Goal: Task Accomplishment & Management: Use online tool/utility

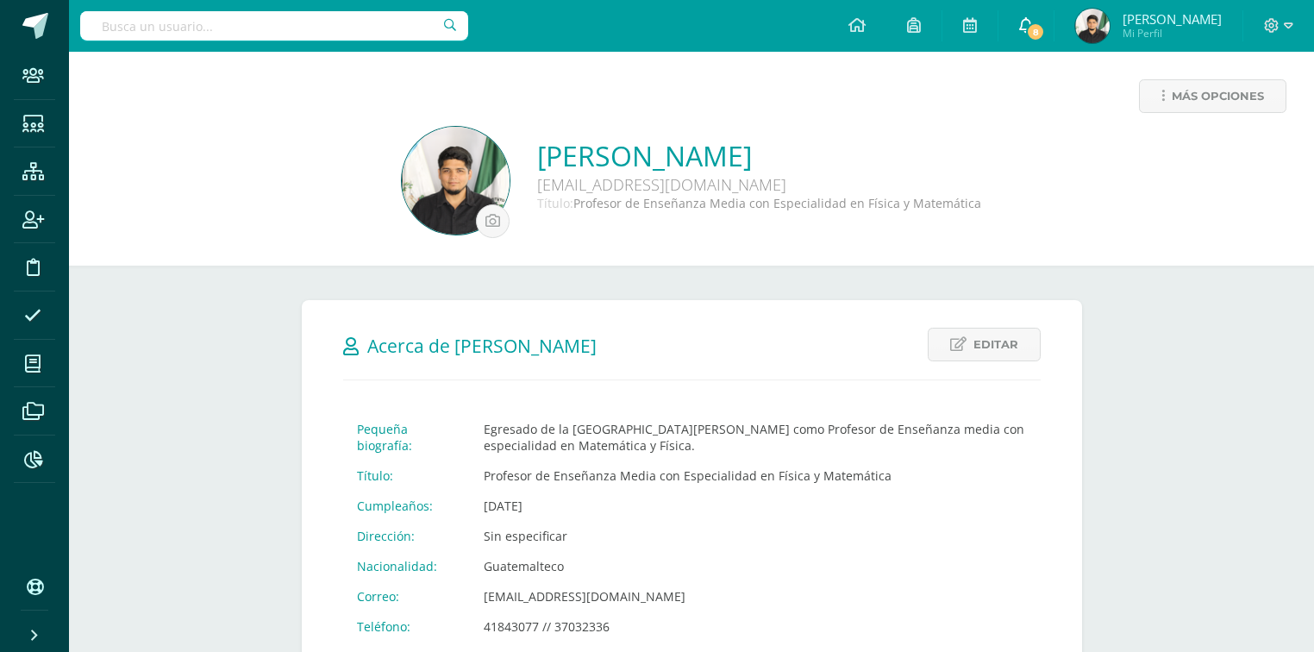
click at [1033, 29] on icon at bounding box center [1026, 25] width 14 height 16
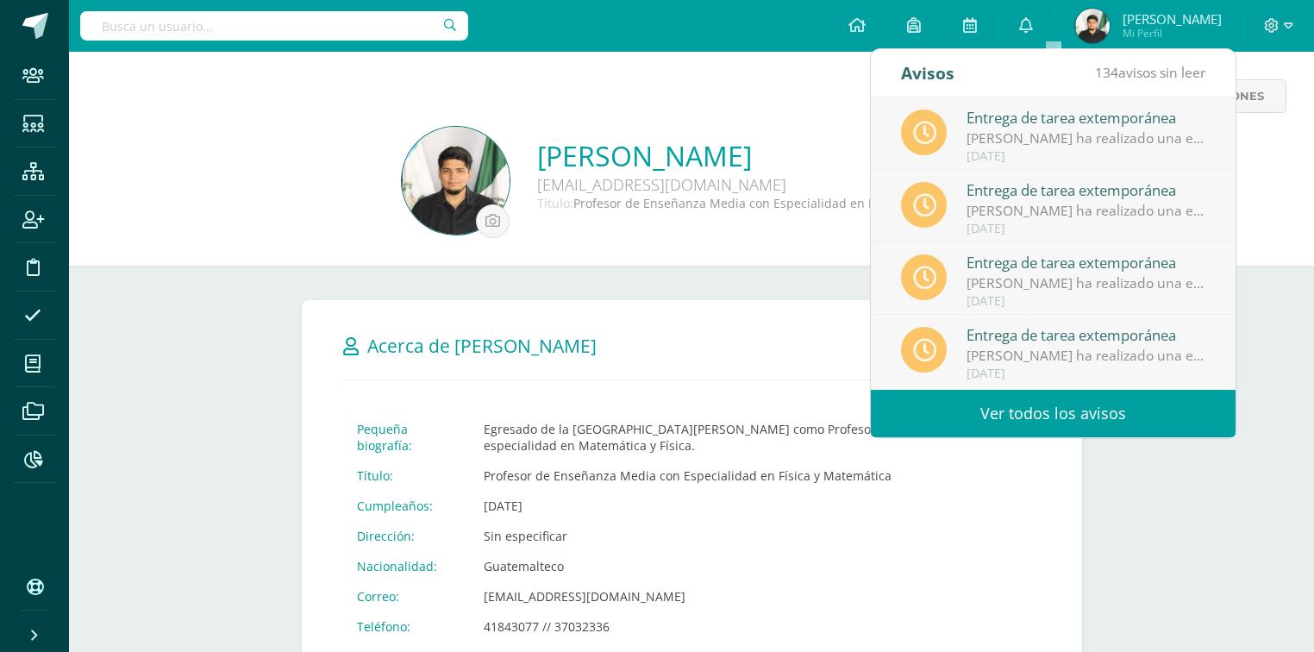
click at [322, 122] on div "Más opciones" at bounding box center [692, 102] width 1218 height 47
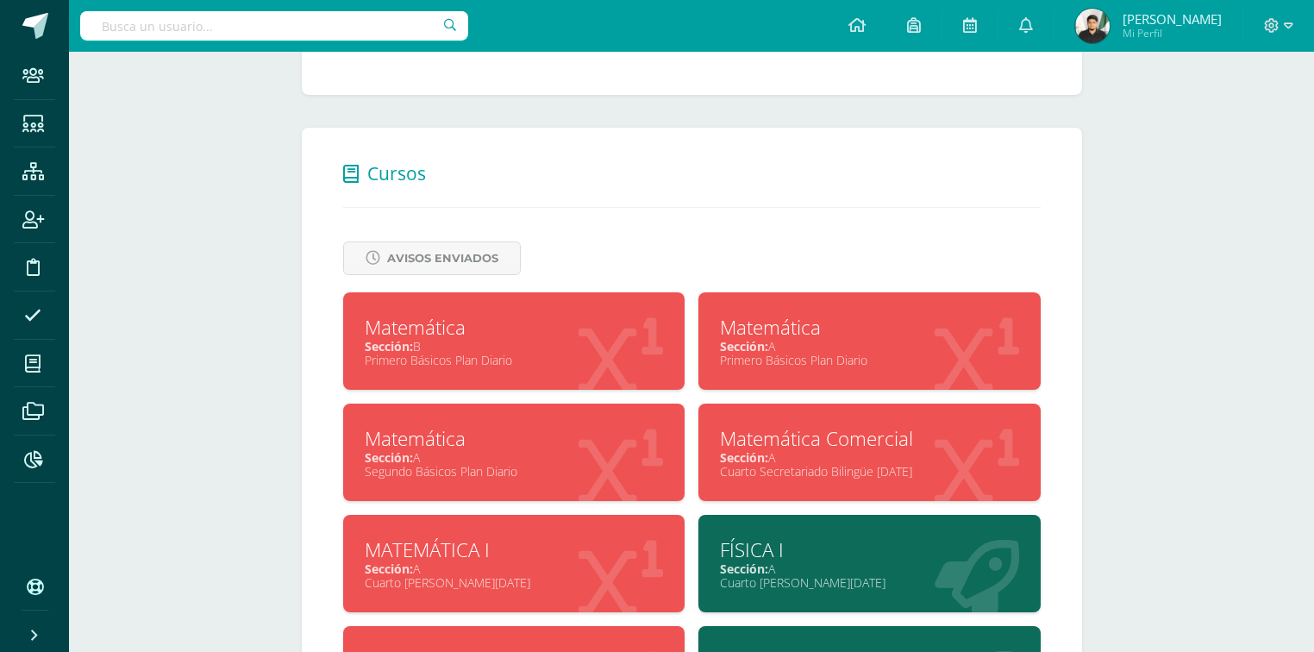
scroll to position [880, 0]
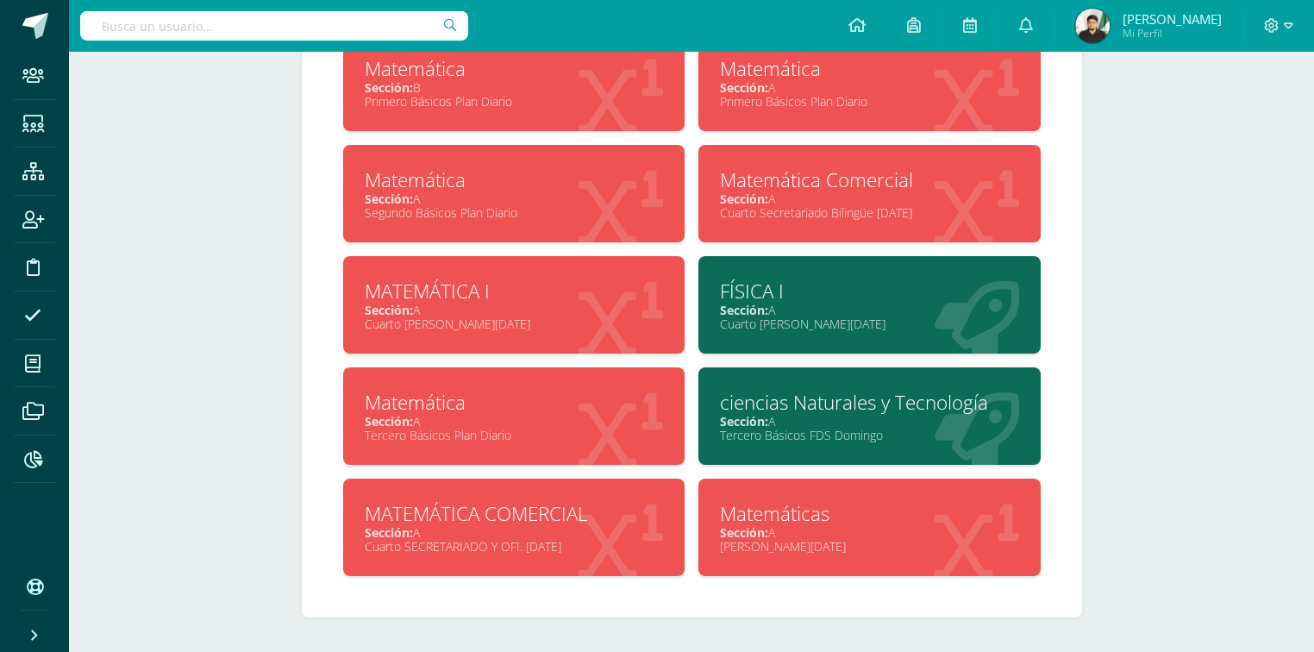
click at [257, 28] on input "text" at bounding box center [274, 25] width 388 height 29
type input "h"
click at [592, 502] on div "MATEMÁTICA COMERCIAL" at bounding box center [514, 513] width 299 height 27
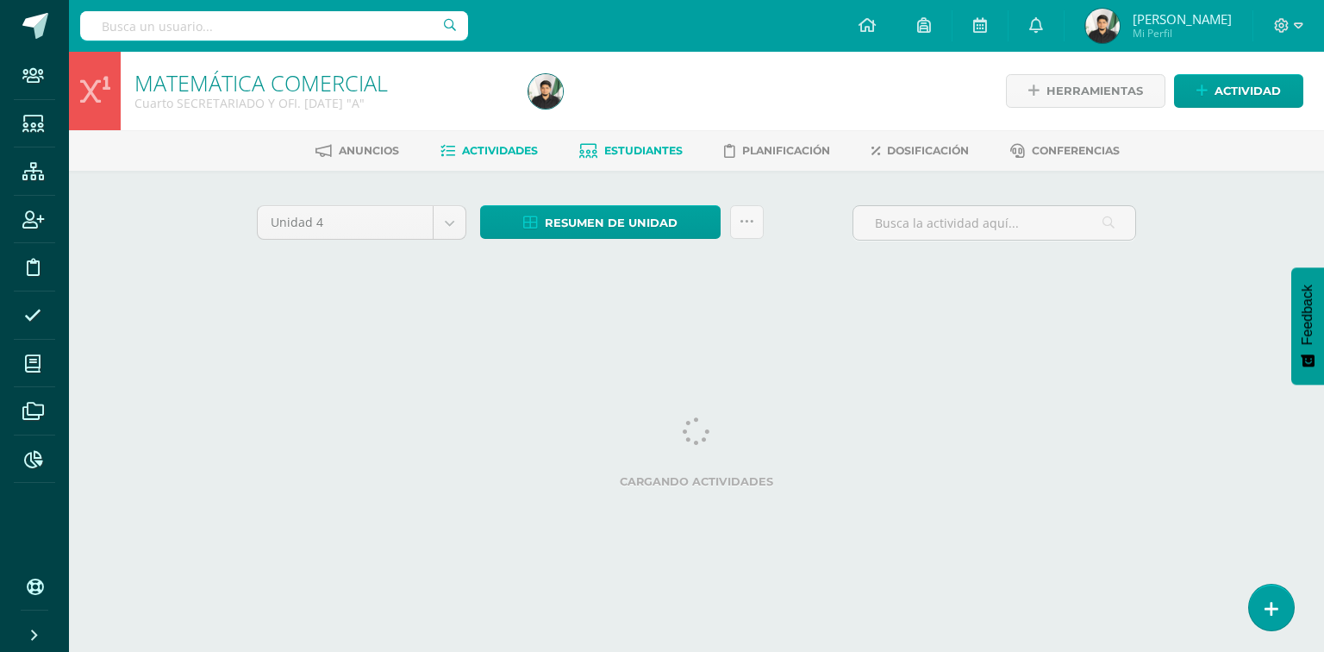
click at [596, 154] on link "Estudiantes" at bounding box center [630, 151] width 103 height 28
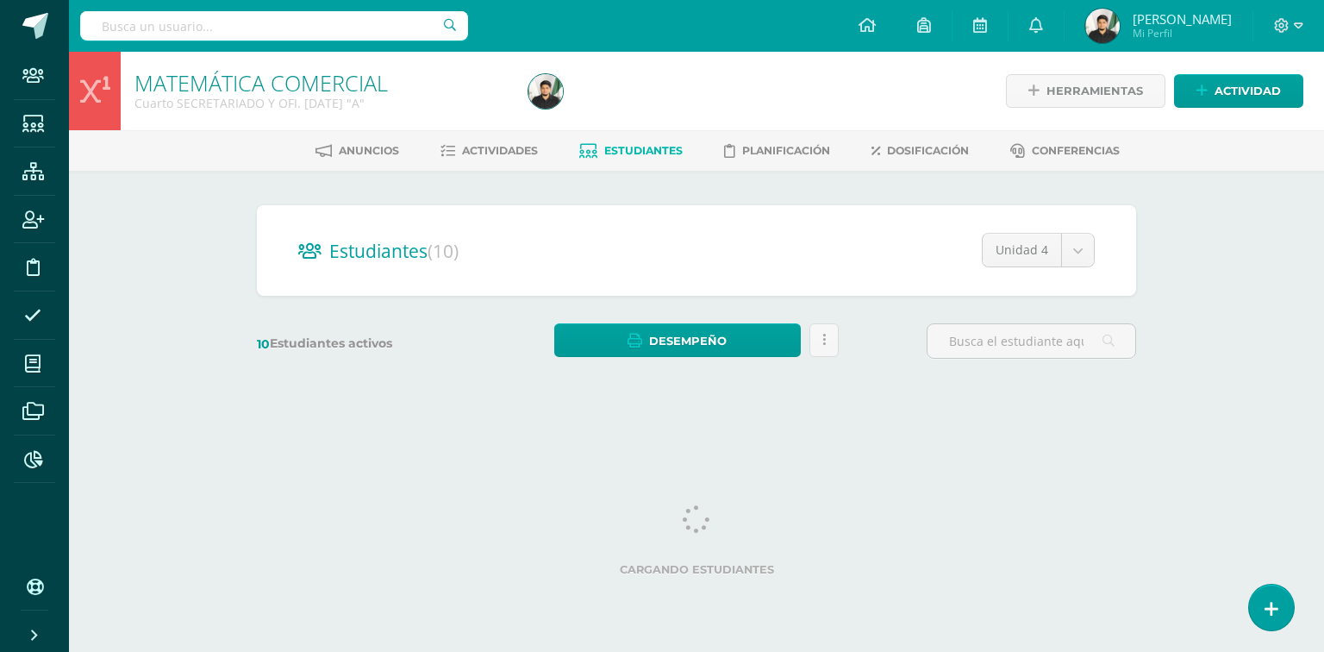
click at [336, 28] on input "text" at bounding box center [274, 25] width 388 height 29
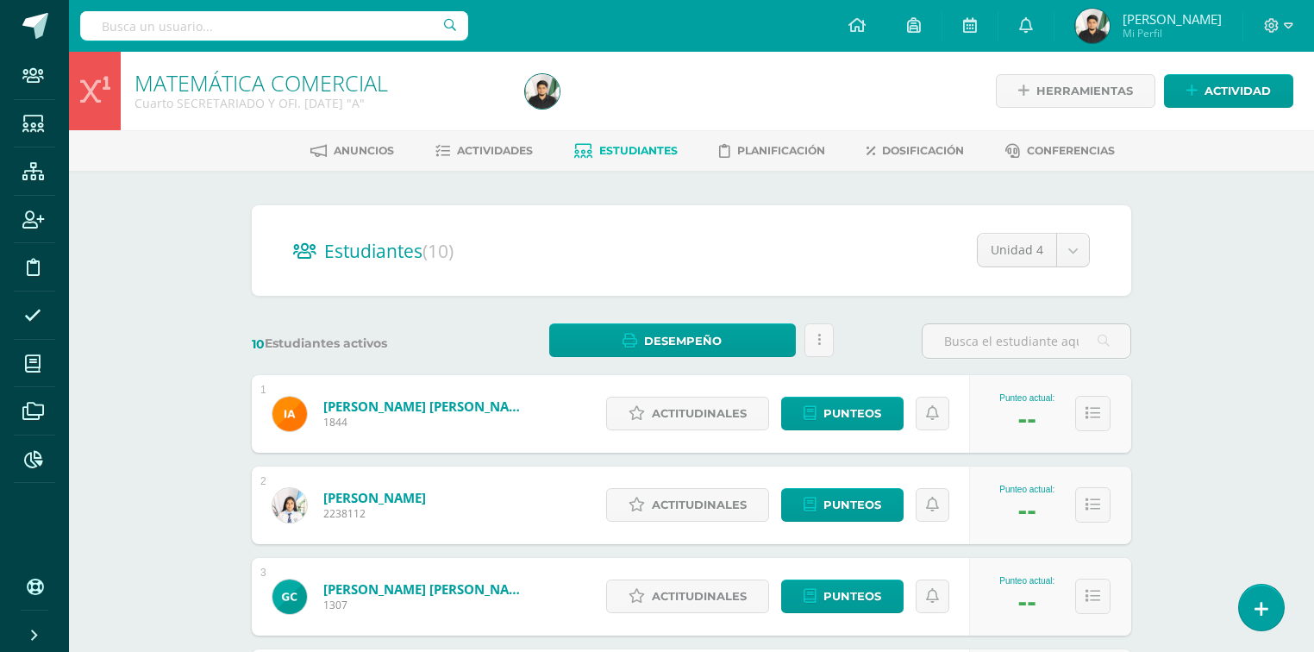
click at [335, 17] on input "text" at bounding box center [274, 25] width 388 height 29
type input "martinez rodas"
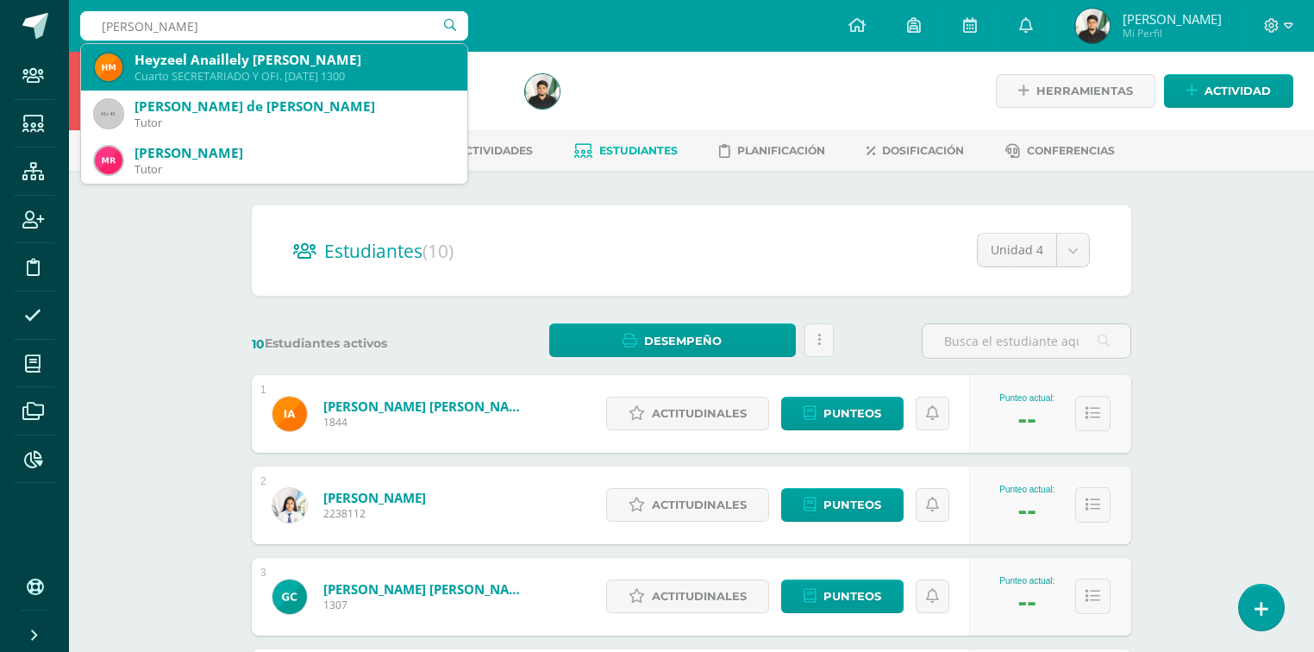
click at [312, 76] on div "Cuarto SECRETARIADO Y OFI. DOMINGO 1300" at bounding box center [294, 76] width 319 height 15
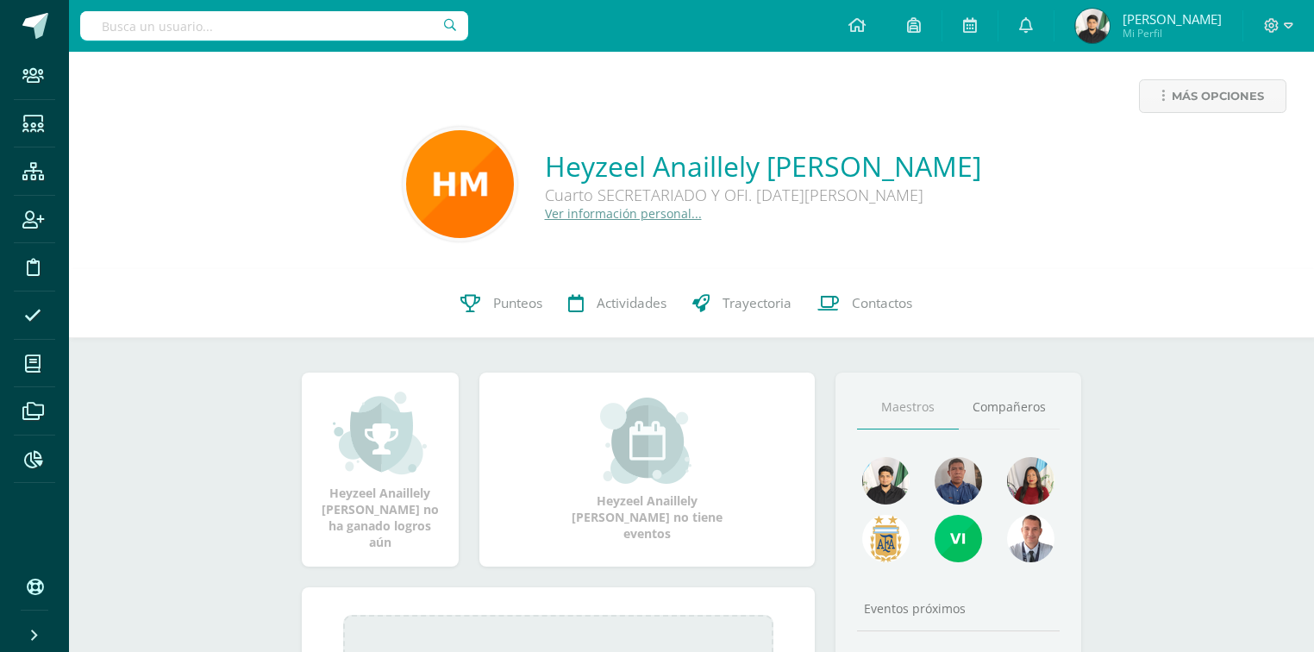
scroll to position [69, 0]
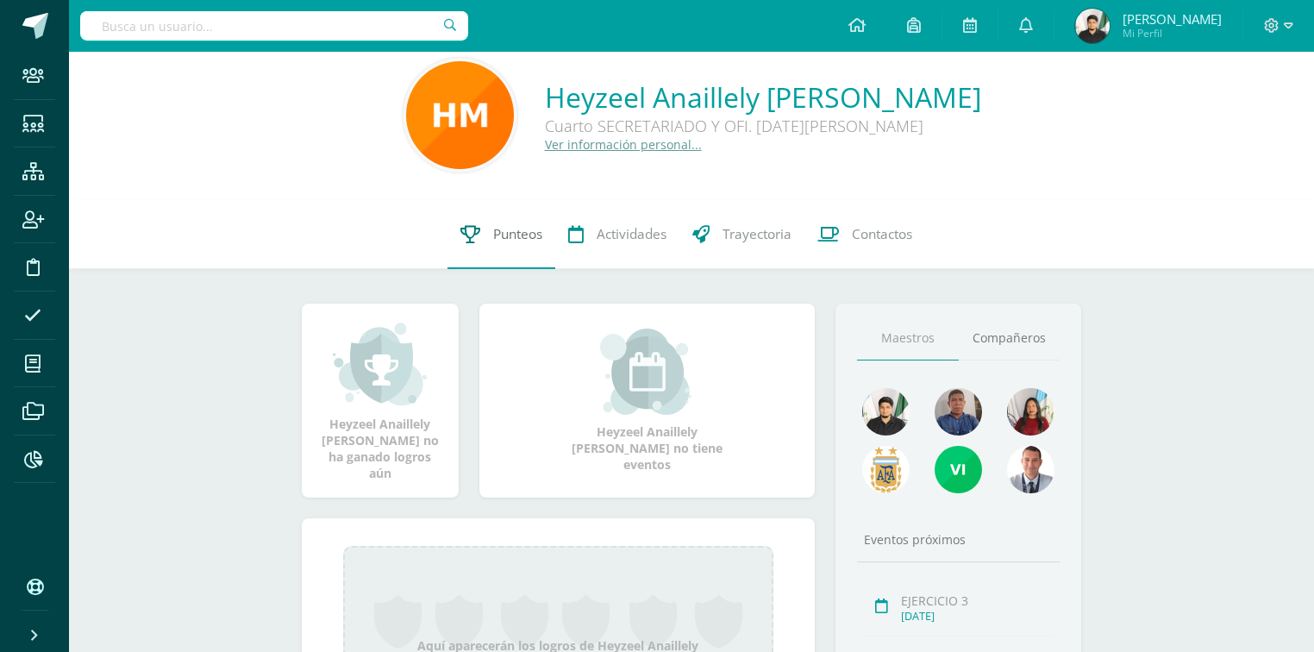
click at [498, 252] on link "Punteos" at bounding box center [502, 234] width 108 height 69
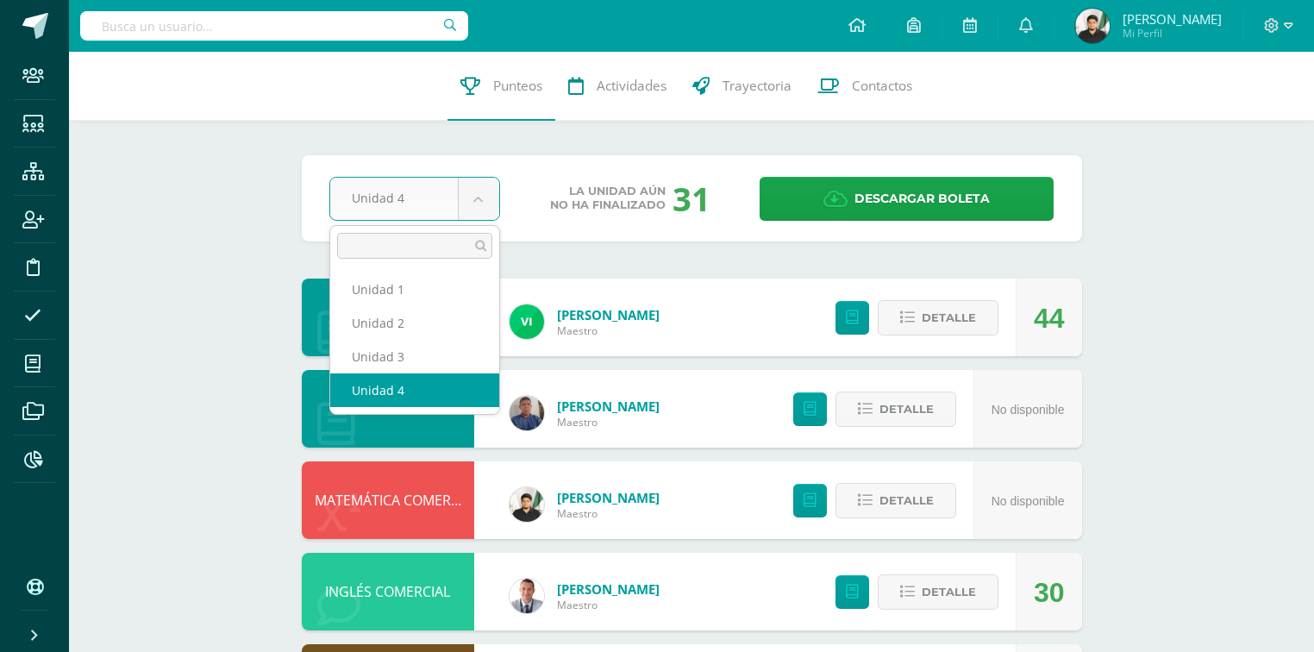
click at [482, 184] on body "Staff Estudiantes Estructura Inscripción Disciplina Asistencia Mis cursos Archi…" at bounding box center [657, 469] width 1314 height 939
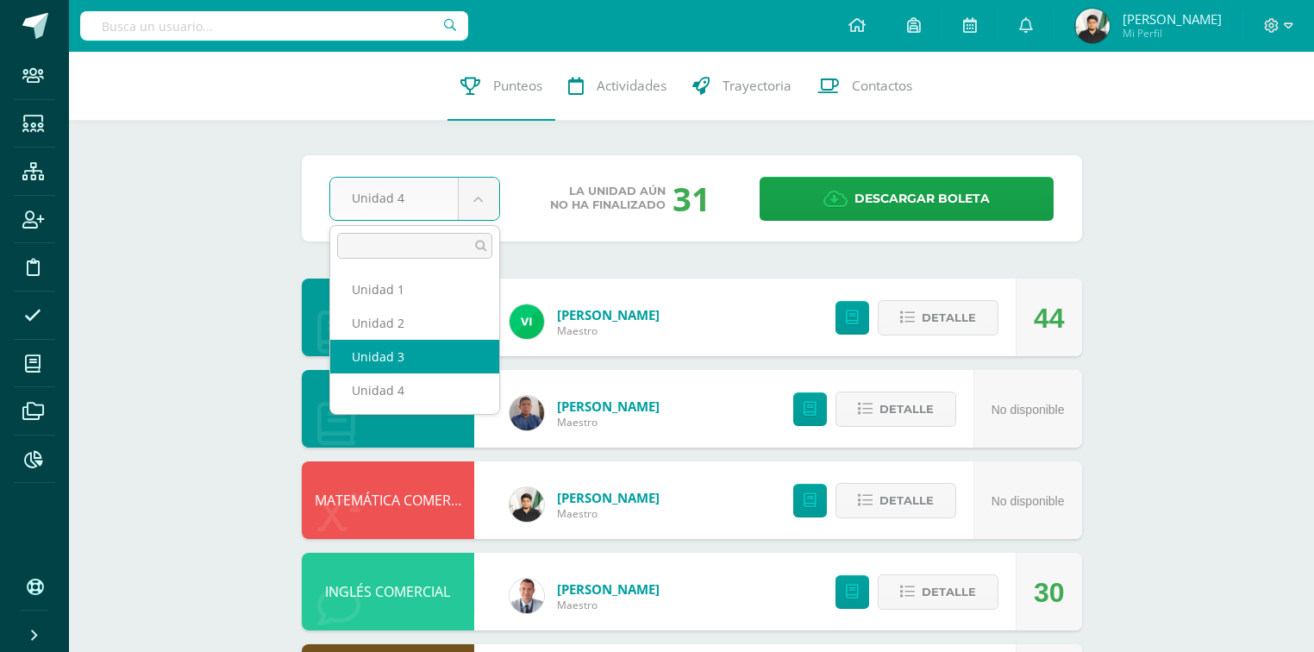
select select "Unidad 3"
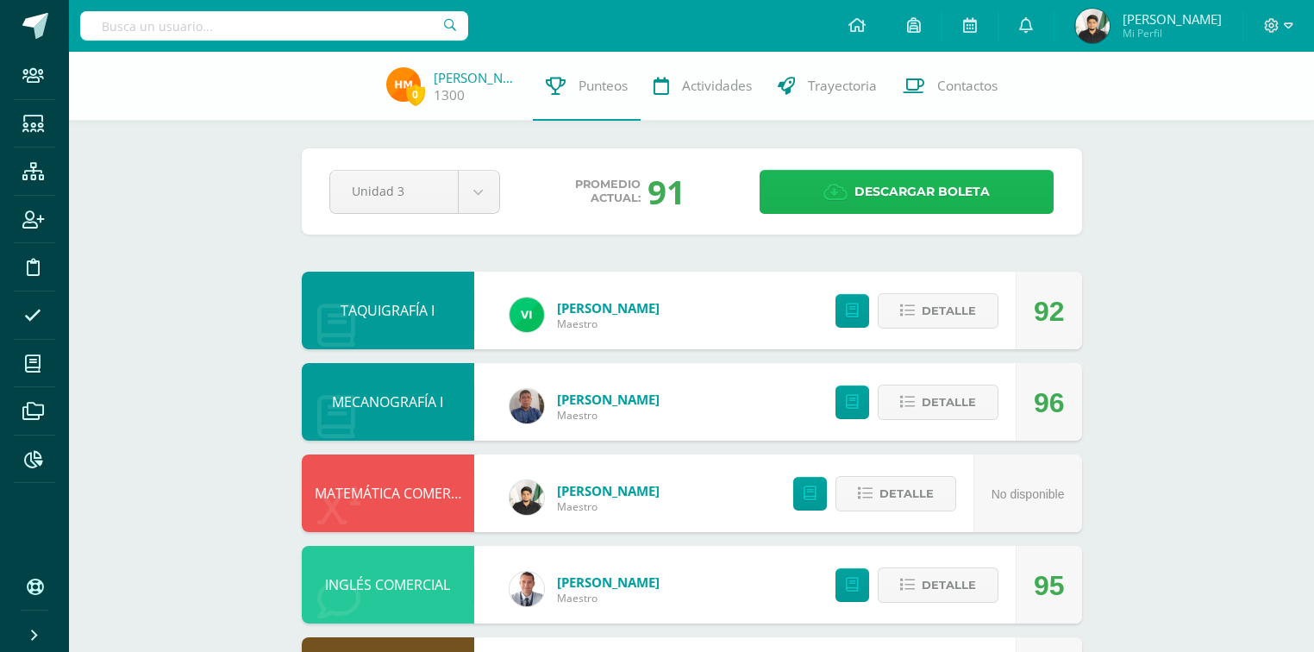
click at [926, 190] on span "Descargar boleta" at bounding box center [922, 192] width 135 height 42
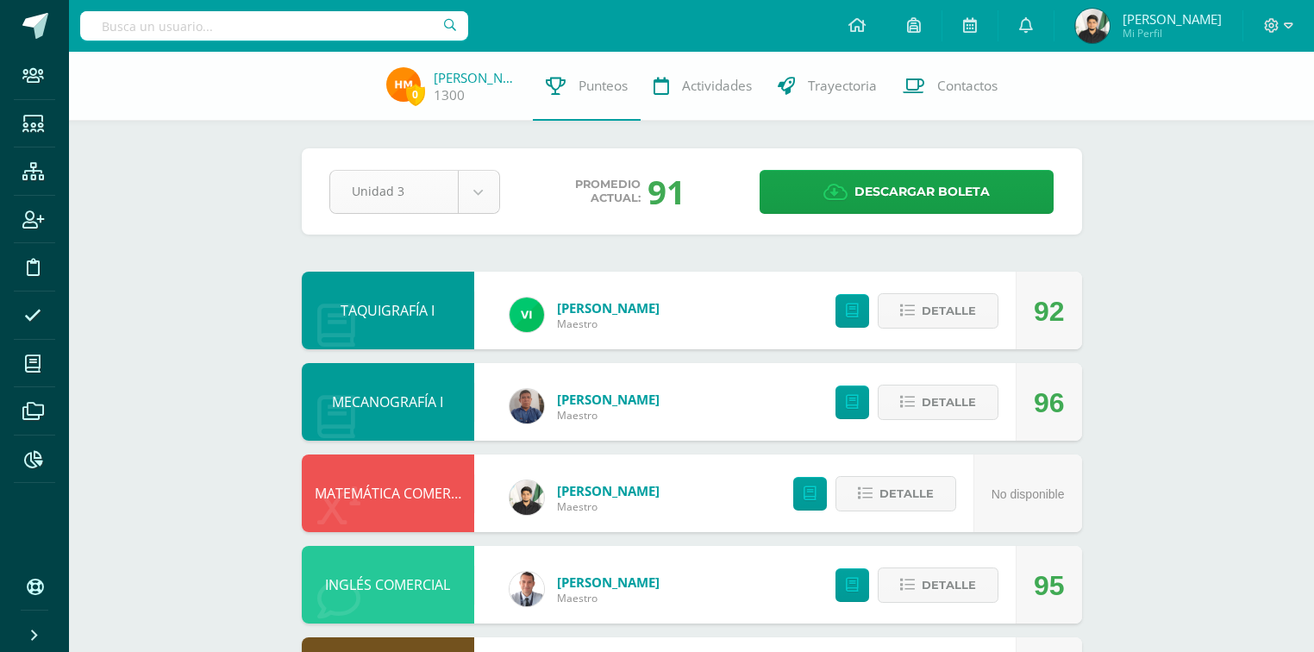
click at [483, 176] on body "Staff Estudiantes Estructura Inscripción Disciplina Asistencia Mis cursos Archi…" at bounding box center [657, 466] width 1314 height 932
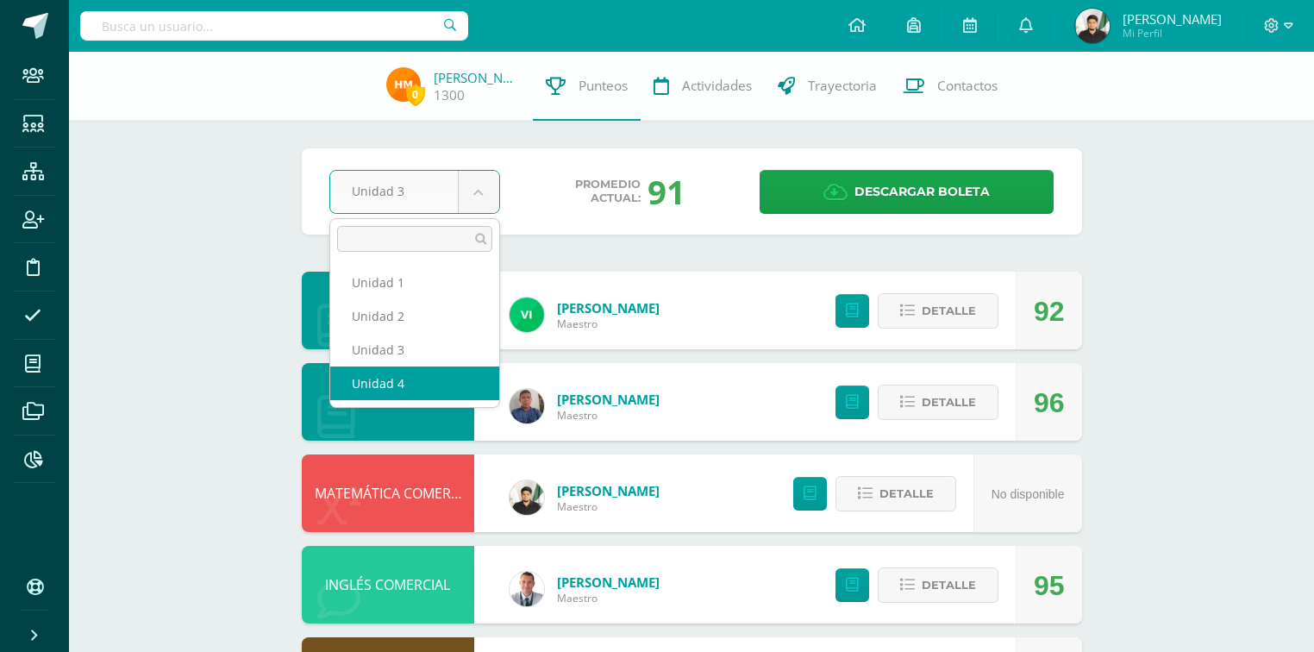
select select "Unidad 4"
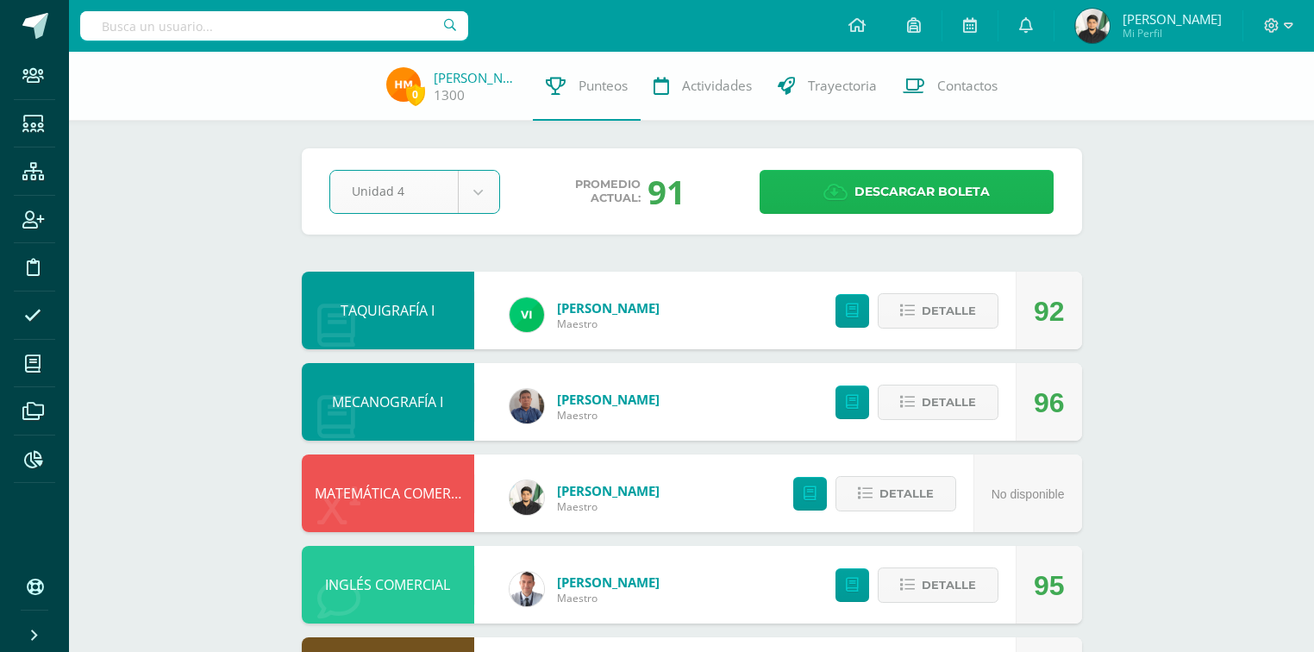
click at [887, 183] on span "Descargar boleta" at bounding box center [922, 192] width 135 height 42
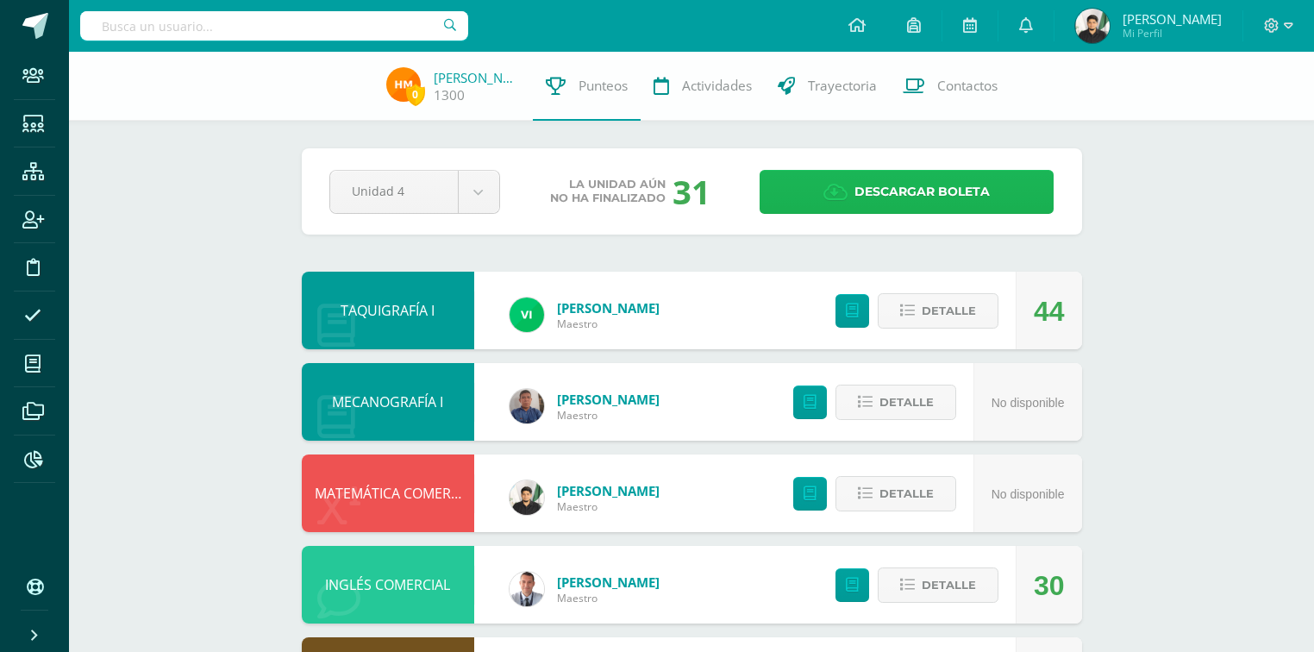
click at [895, 172] on span "Descargar boleta" at bounding box center [922, 192] width 135 height 42
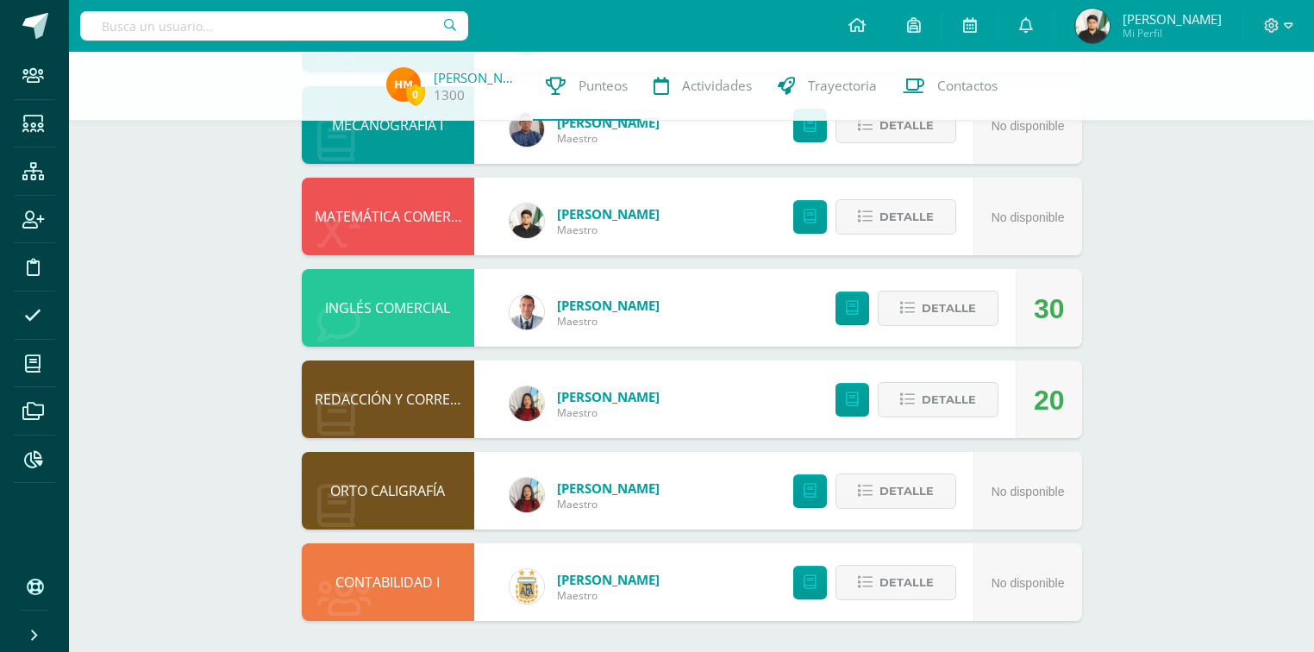
scroll to position [280, 0]
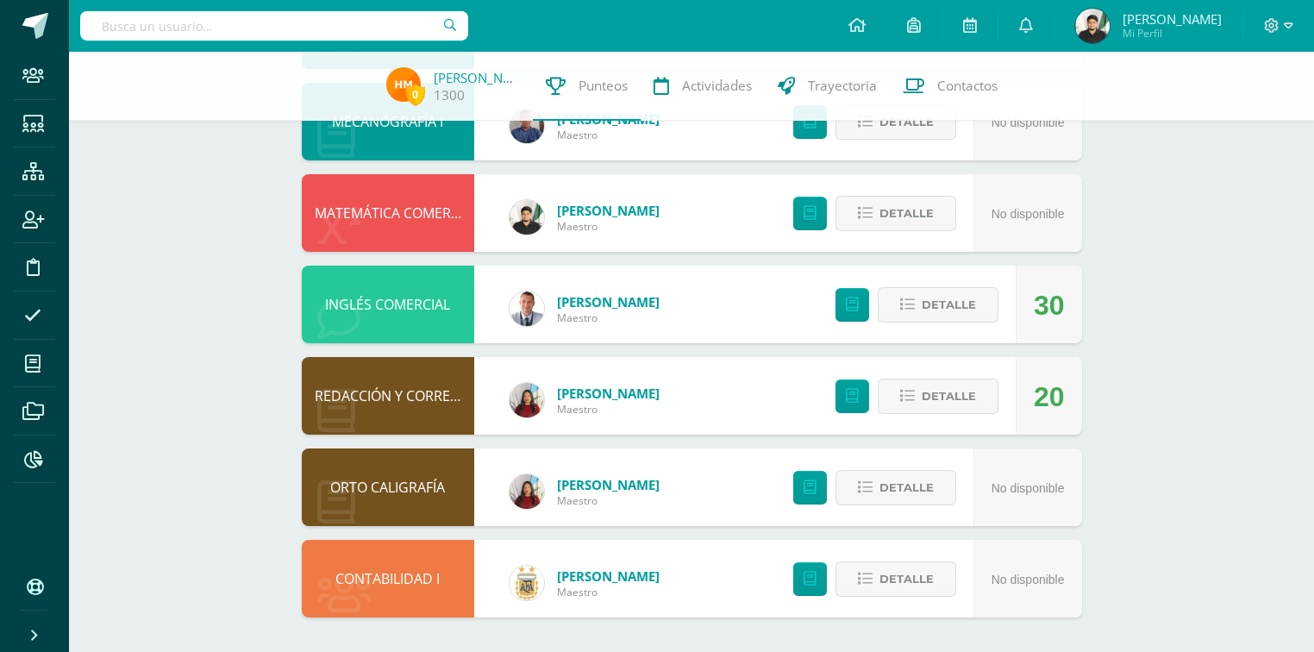
click at [1176, 21] on span "[PERSON_NAME]" at bounding box center [1172, 18] width 99 height 17
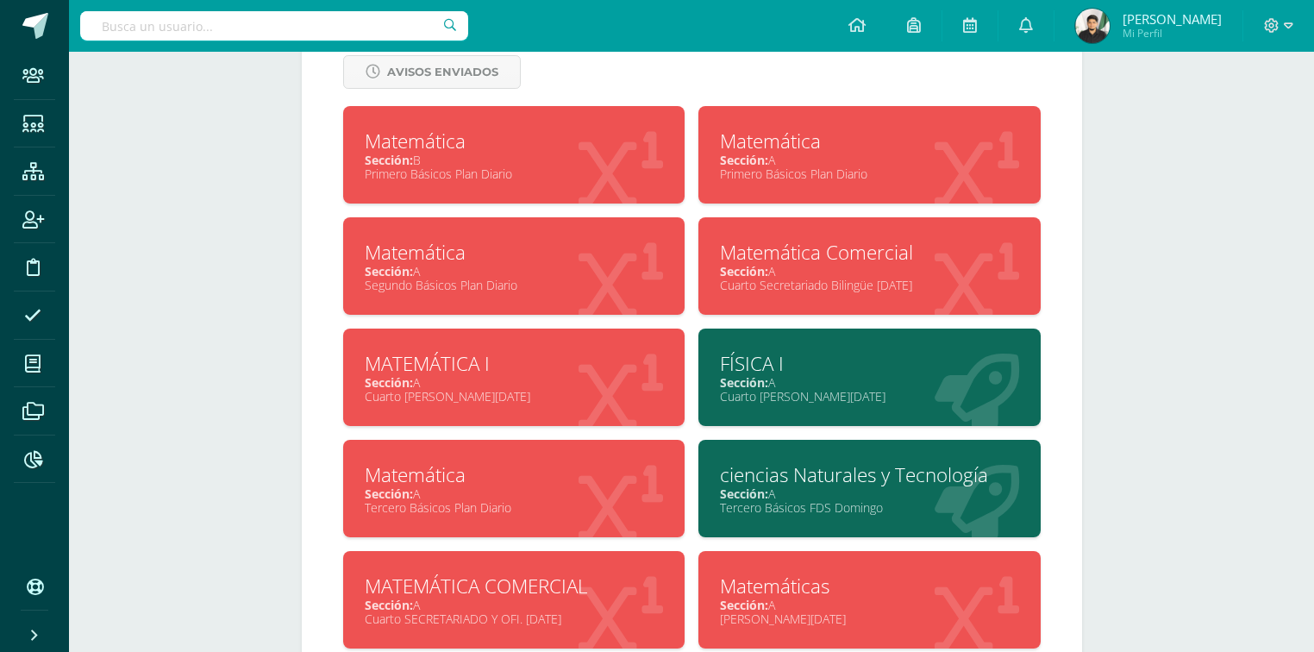
scroll to position [880, 0]
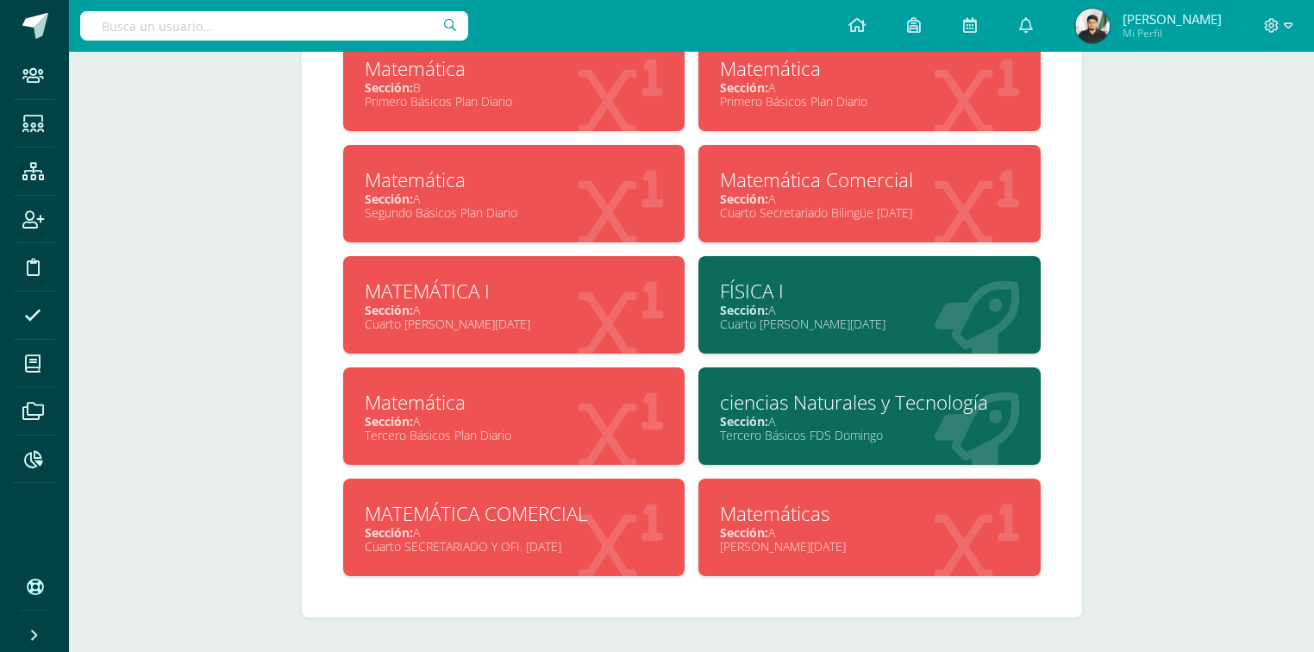
click at [476, 516] on div "MATEMÁTICA COMERCIAL" at bounding box center [514, 513] width 299 height 27
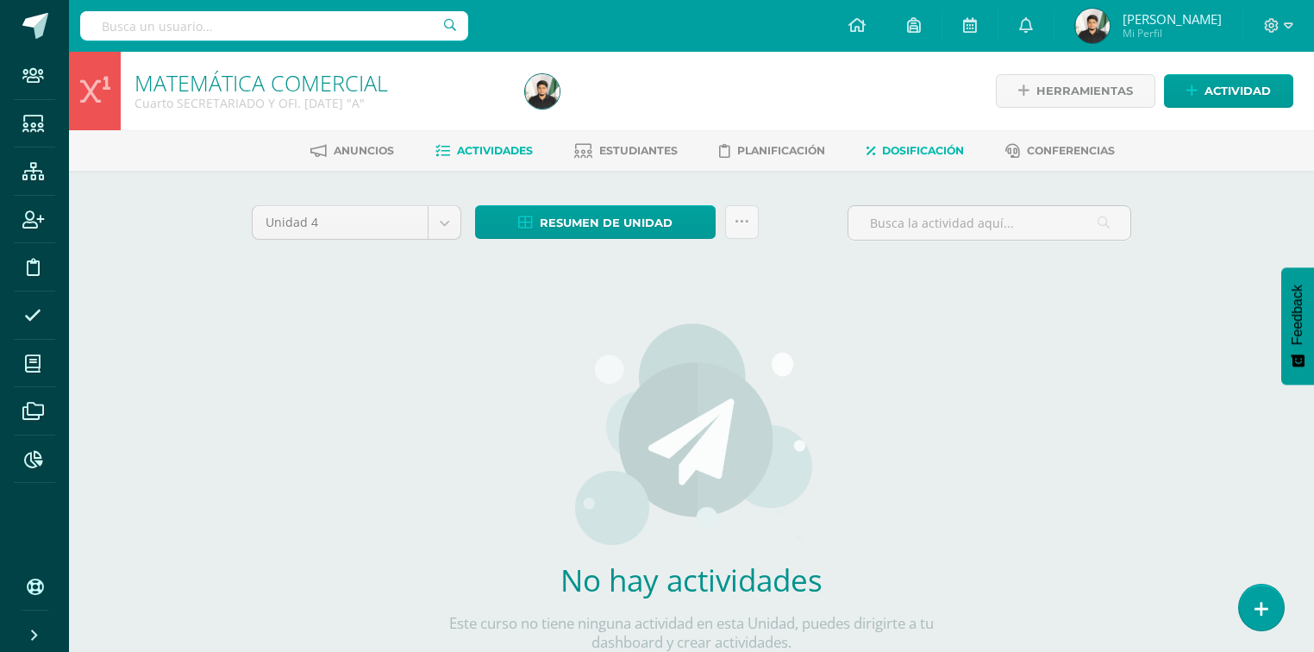
click at [899, 145] on span "Dosificación" at bounding box center [923, 150] width 82 height 13
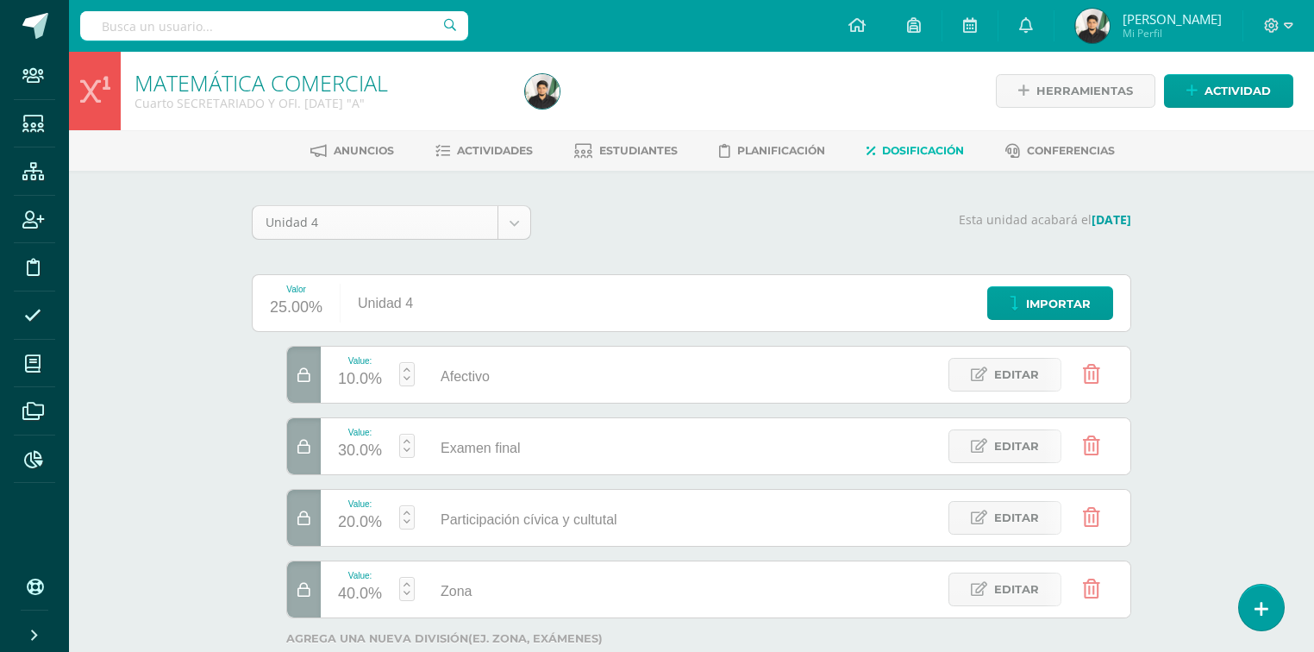
click at [525, 216] on body "Staff Estudiantes Estructura Inscripción Disciplina Asistencia Mis cursos Archi…" at bounding box center [657, 386] width 1314 height 773
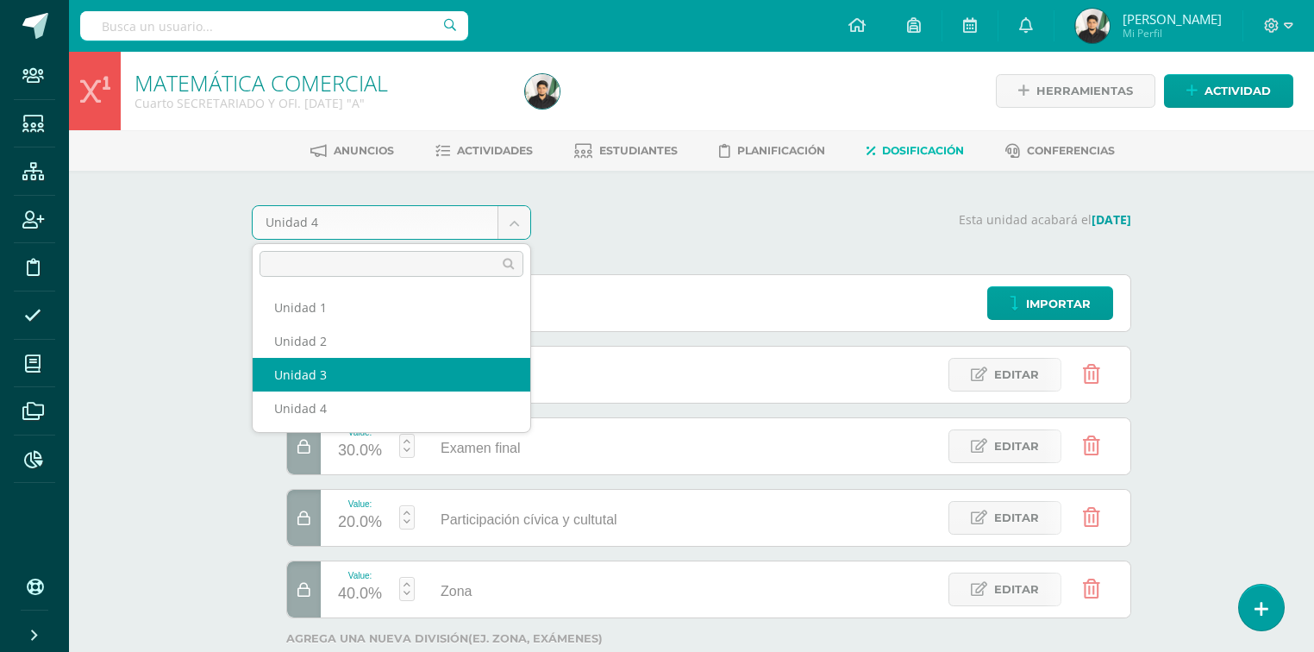
select select "Unidad 3"
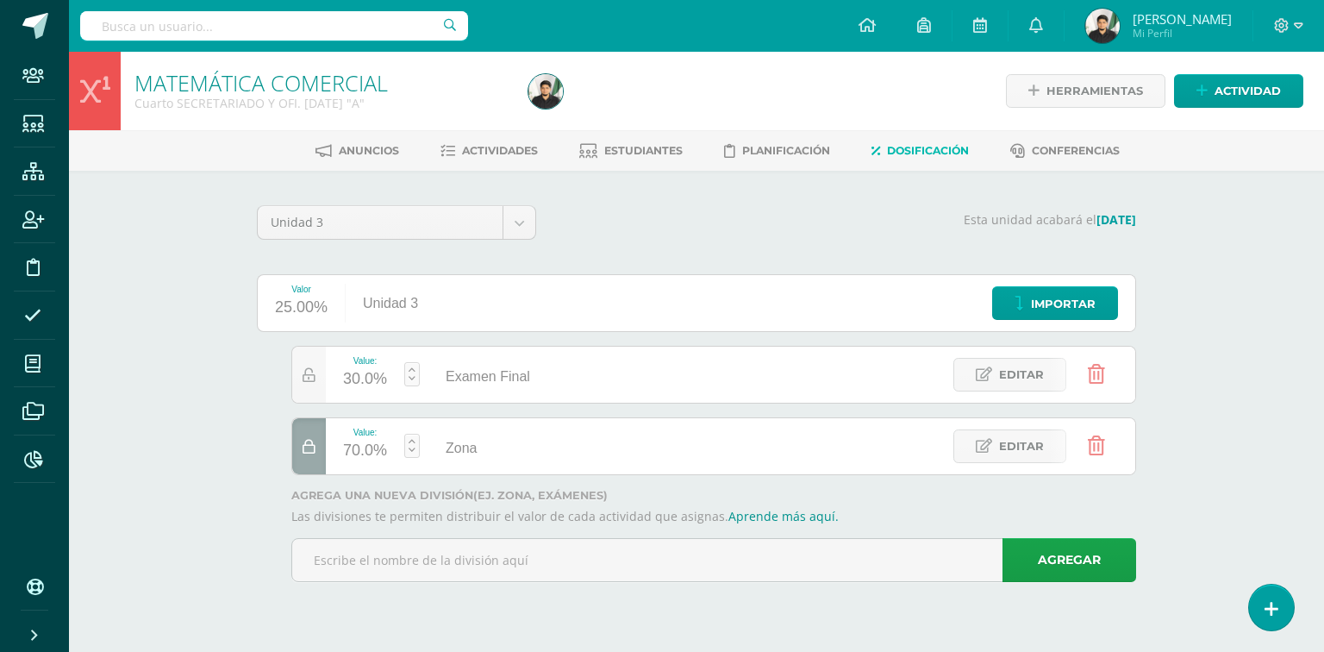
click at [304, 436] on div at bounding box center [309, 446] width 34 height 56
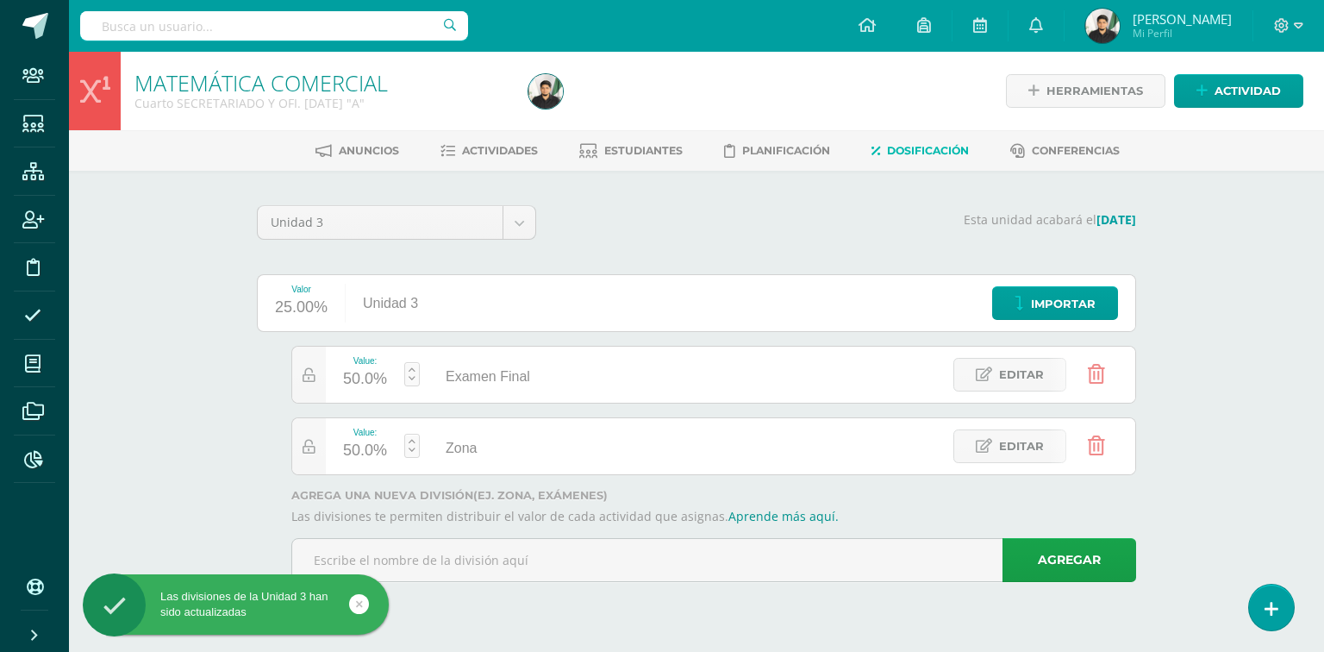
click at [1086, 372] on link at bounding box center [1096, 375] width 44 height 44
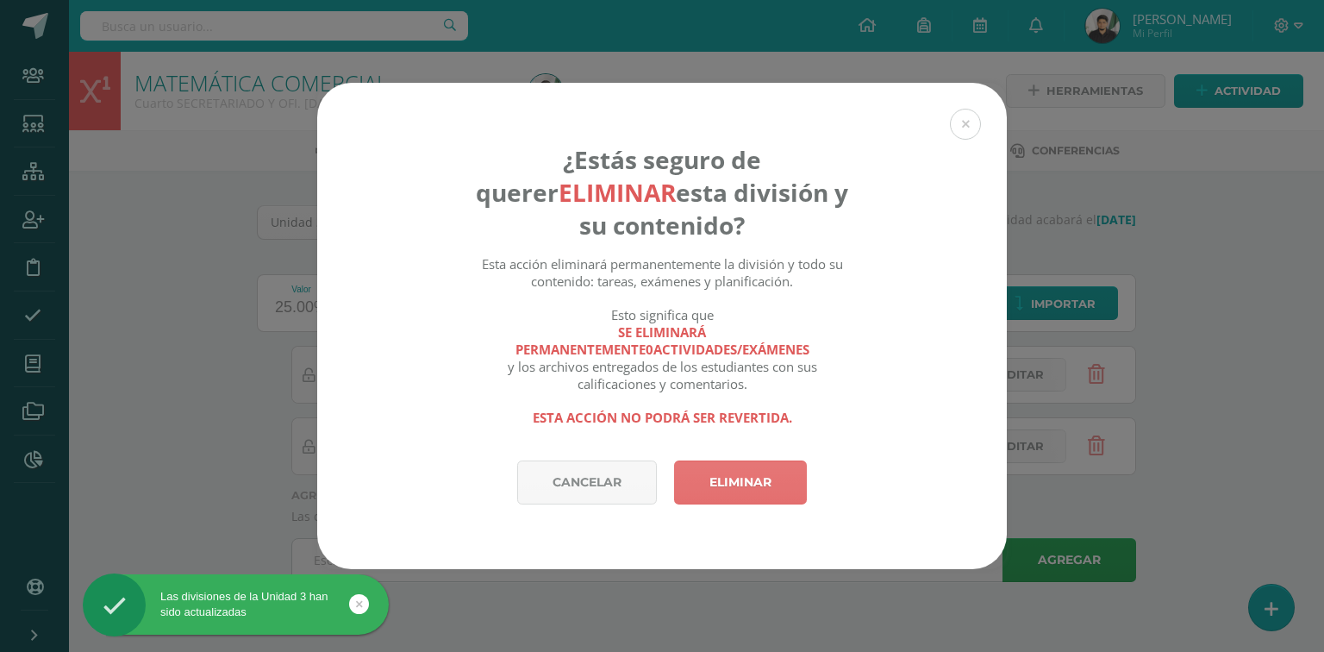
click at [711, 484] on link "Eliminar" at bounding box center [740, 482] width 133 height 44
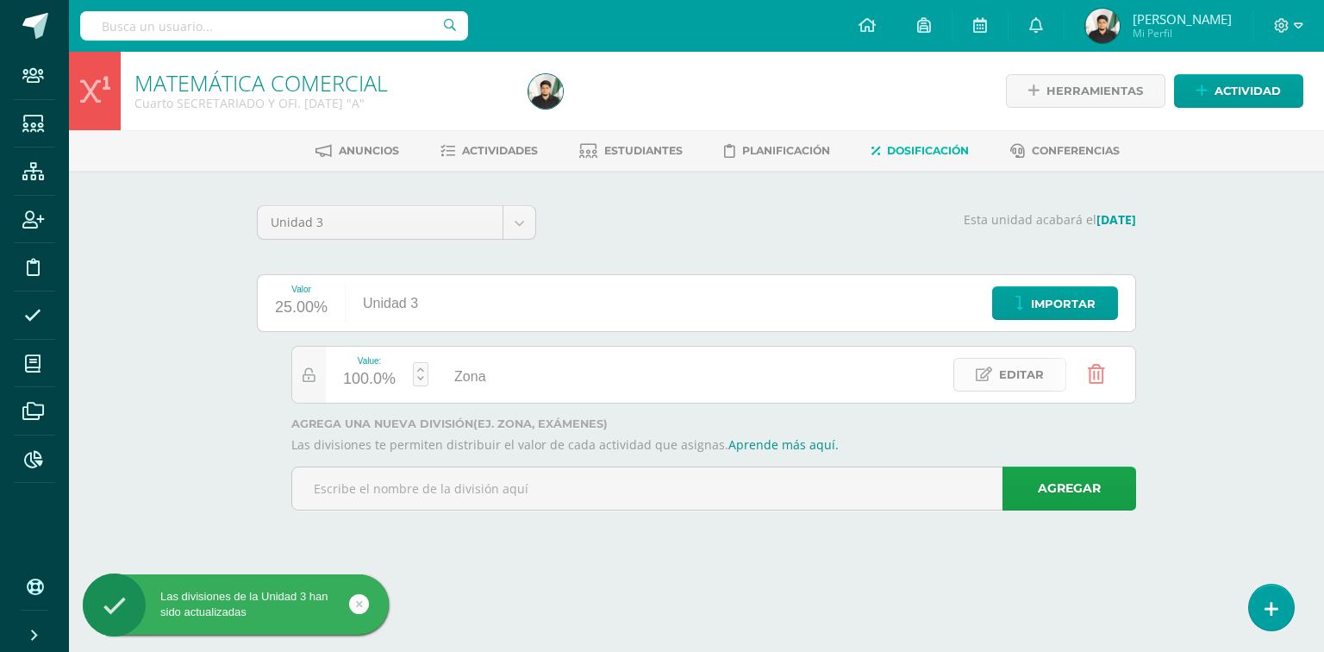
click at [1025, 374] on span "Editar" at bounding box center [1021, 375] width 45 height 32
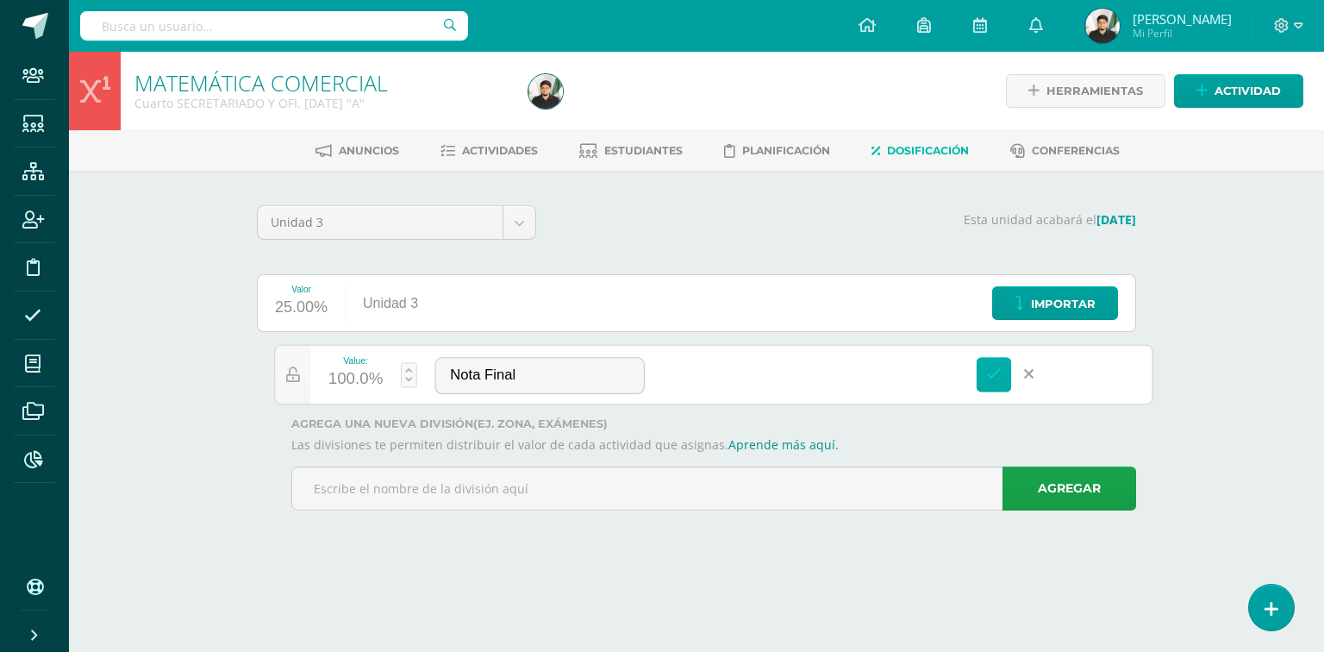
type input "Nota Final"
click at [992, 367] on icon at bounding box center [994, 374] width 16 height 16
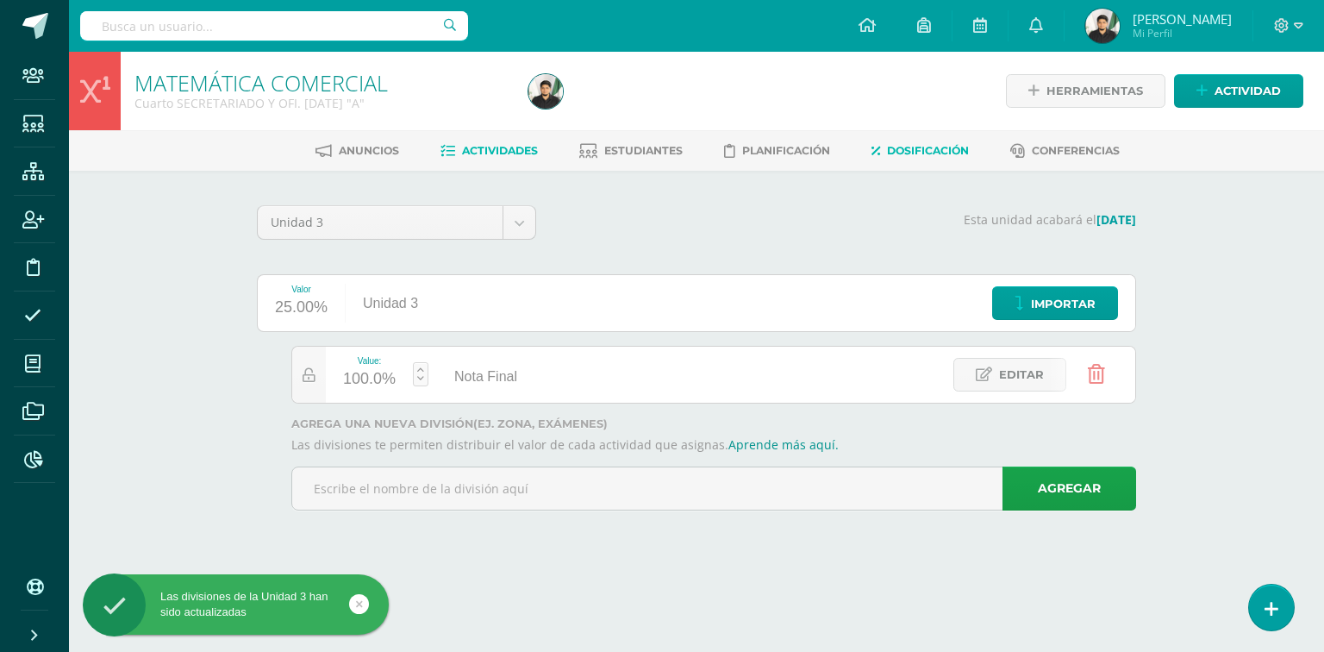
click at [504, 153] on span "Actividades" at bounding box center [500, 150] width 76 height 13
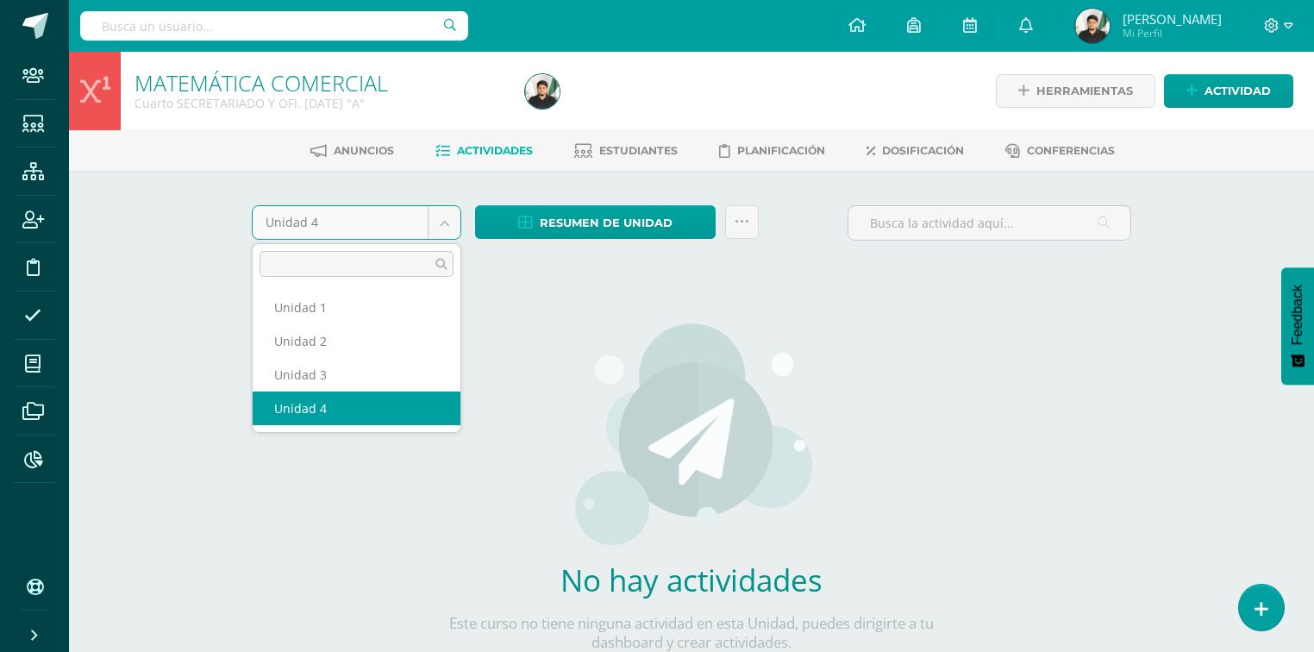
click at [453, 228] on body "Staff Estudiantes Estructura Inscripción Disciplina Asistencia Mis cursos Archi…" at bounding box center [657, 370] width 1314 height 741
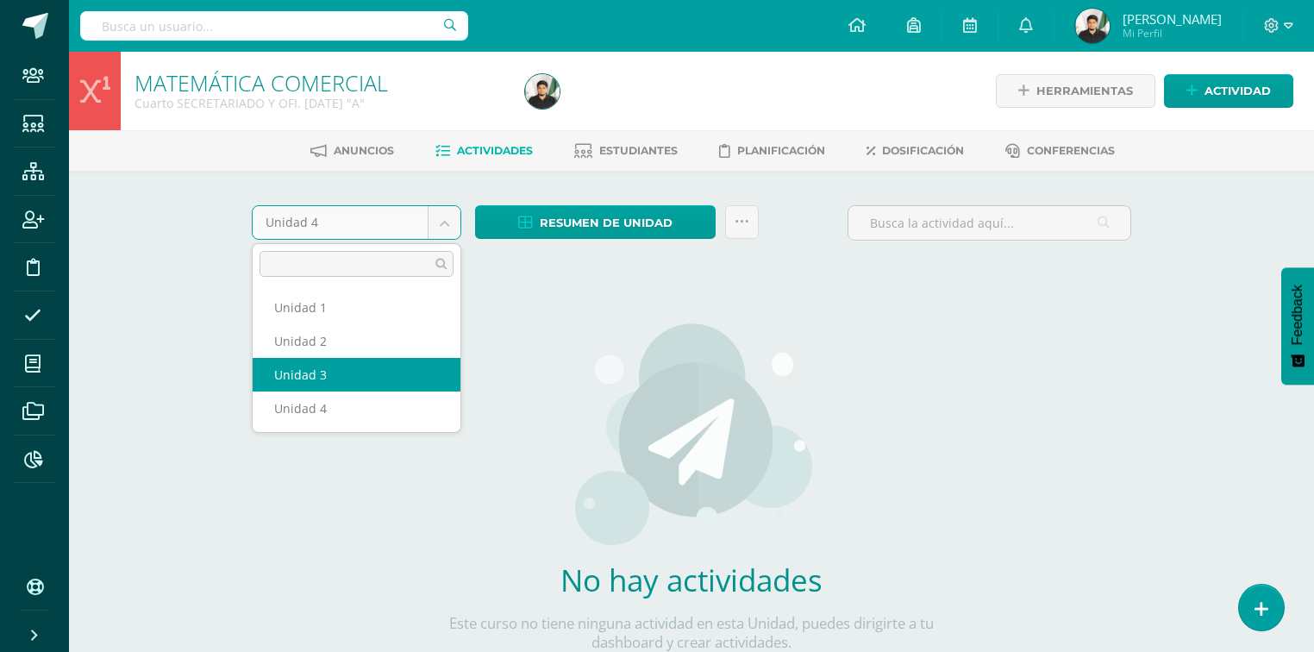
select select "Unidad 3"
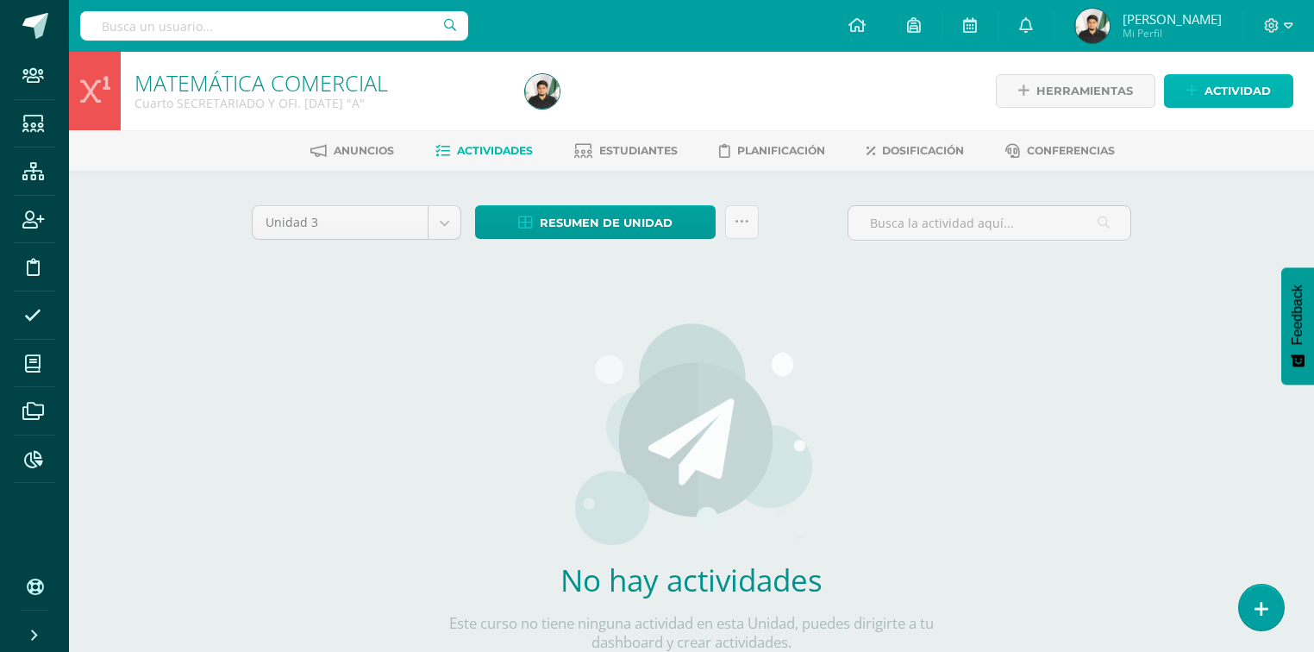
click at [1218, 90] on span "Actividad" at bounding box center [1238, 91] width 66 height 32
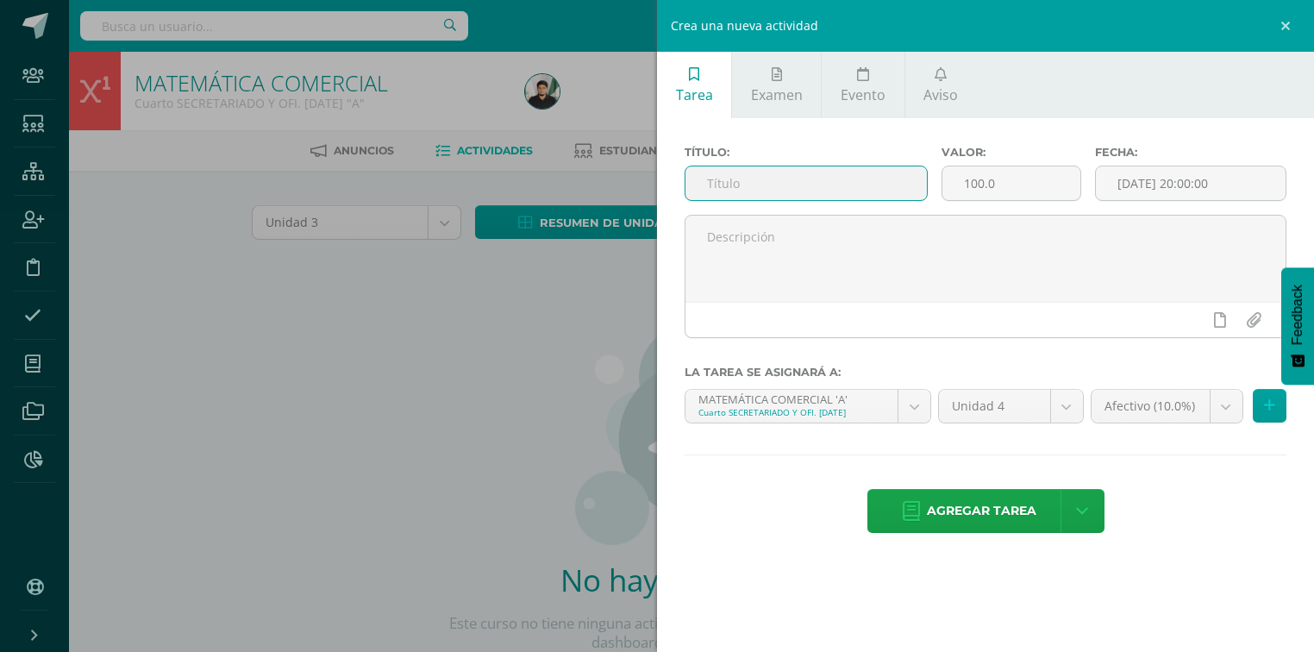
click at [776, 183] on input "text" at bounding box center [805, 183] width 241 height 34
type input "Nota Final"
click at [1071, 404] on body "Staff Estudiantes Estructura Inscripción Disciplina Asistencia Mis cursos Archi…" at bounding box center [657, 370] width 1314 height 741
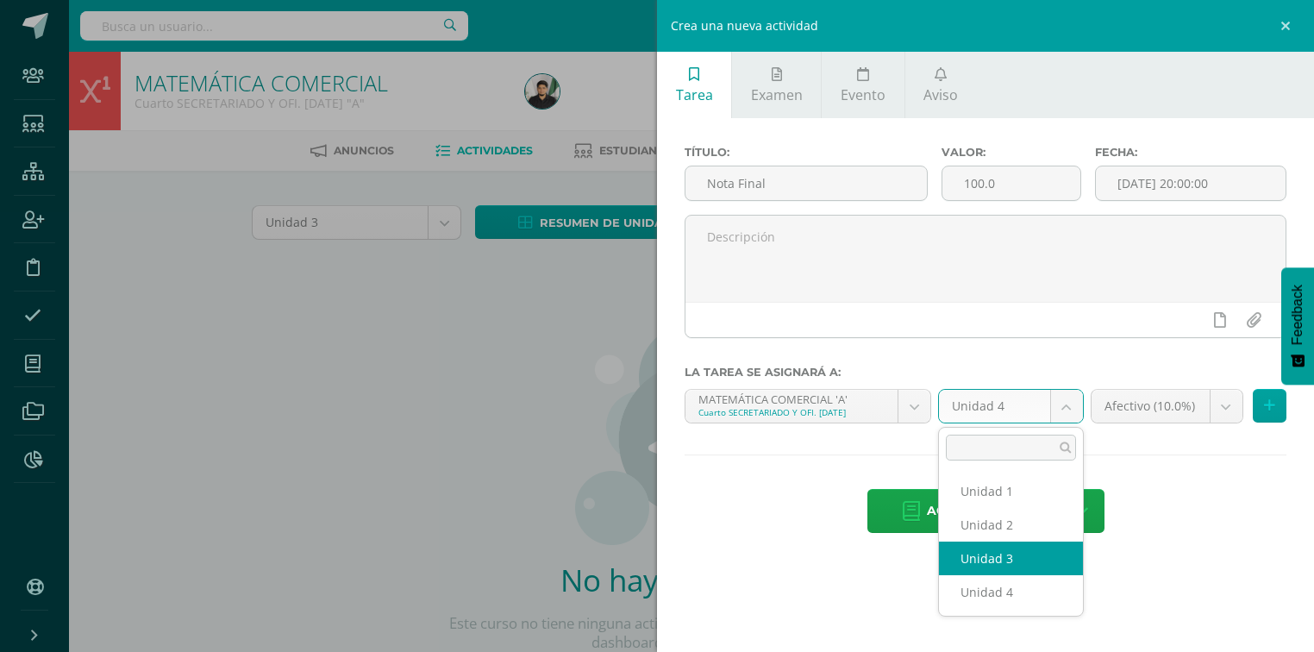
select select "72836"
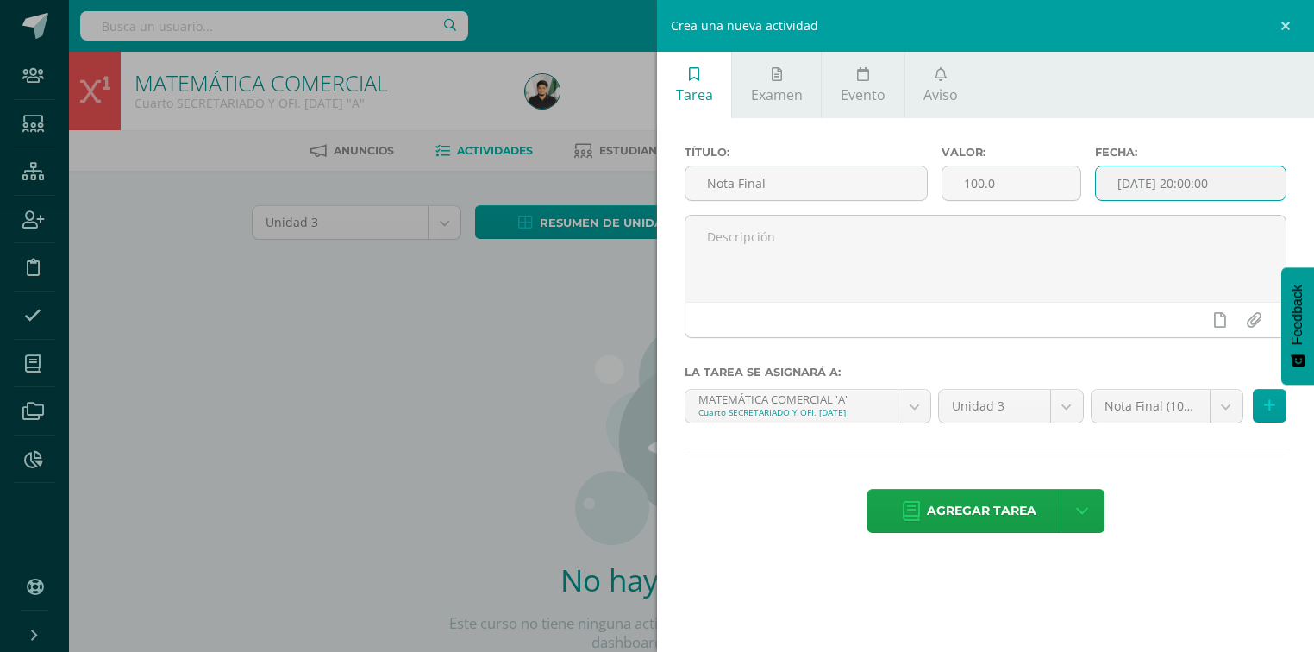
click at [1242, 185] on input "[DATE] 20:00:00" at bounding box center [1191, 183] width 190 height 34
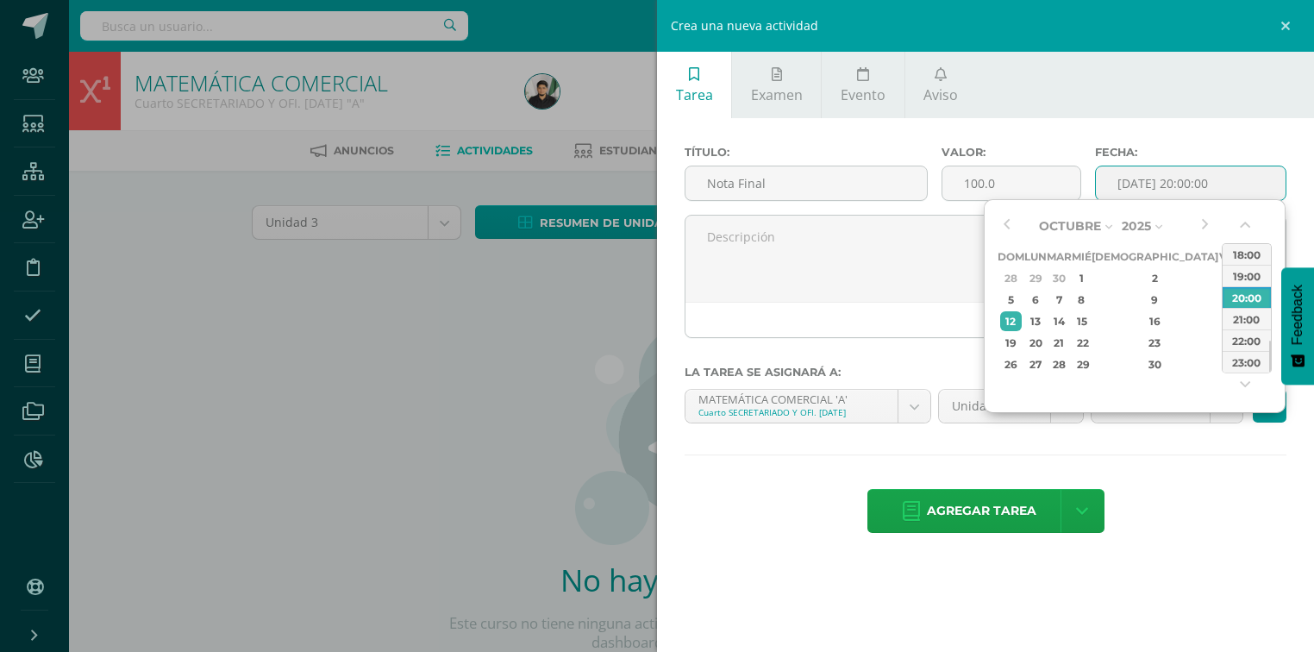
click at [1014, 227] on div "Octubre Enero Febrero Marzo Abril Mayo Junio Julio Agosto Septiembre Octubre No…" at bounding box center [1106, 294] width 216 height 162
click at [1014, 224] on button "button" at bounding box center [1006, 226] width 17 height 26
click at [1044, 274] on div "1" at bounding box center [1035, 278] width 18 height 20
type input "2025-09-01 20:00"
click at [1249, 292] on div "20:00" at bounding box center [1247, 297] width 48 height 22
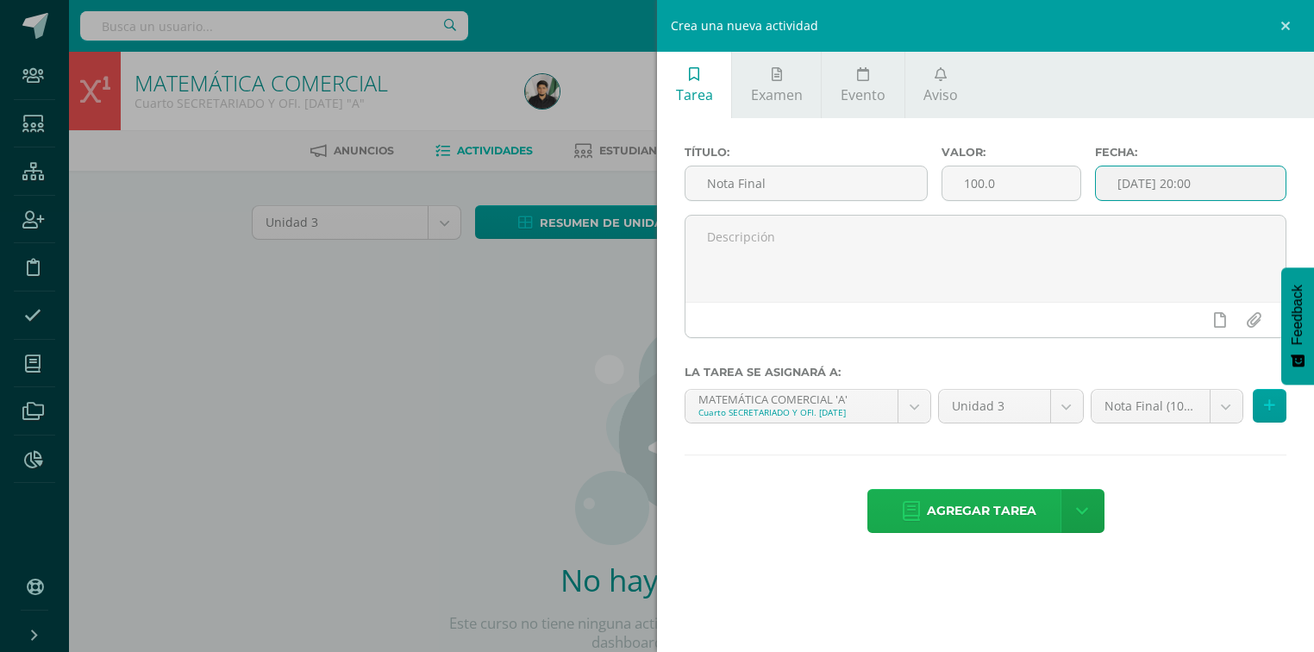
click at [959, 516] on span "Agregar tarea" at bounding box center [982, 511] width 110 height 42
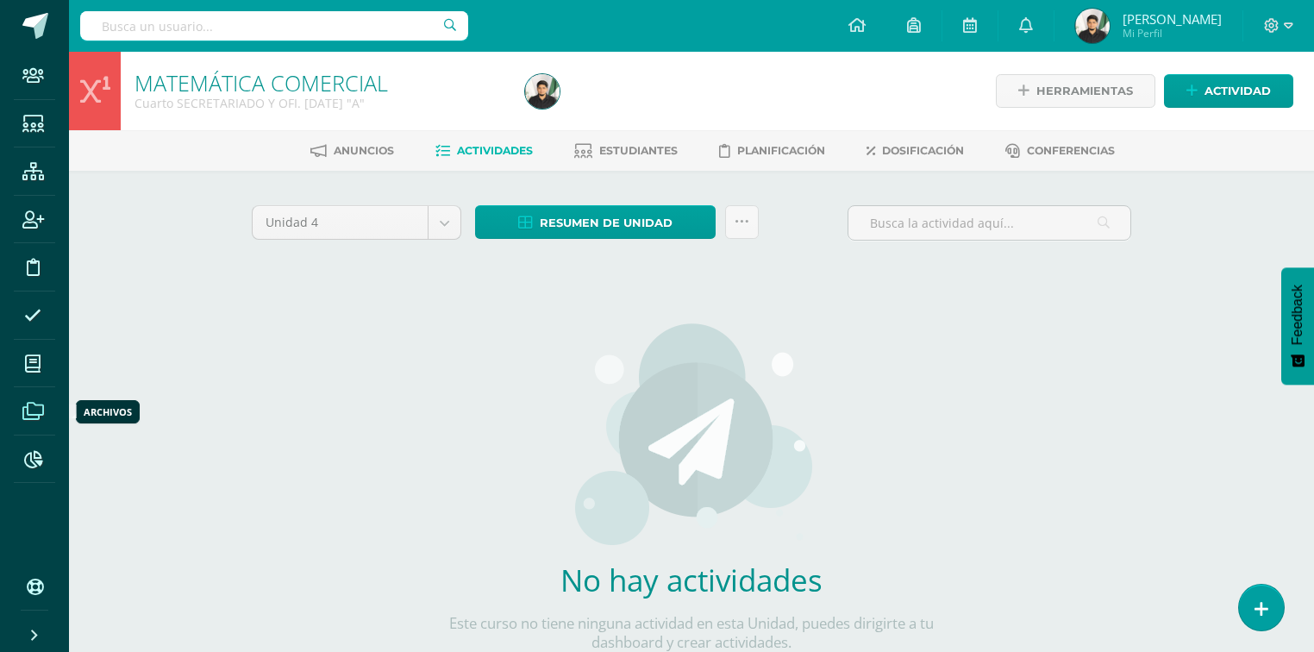
click at [25, 419] on span at bounding box center [33, 410] width 39 height 39
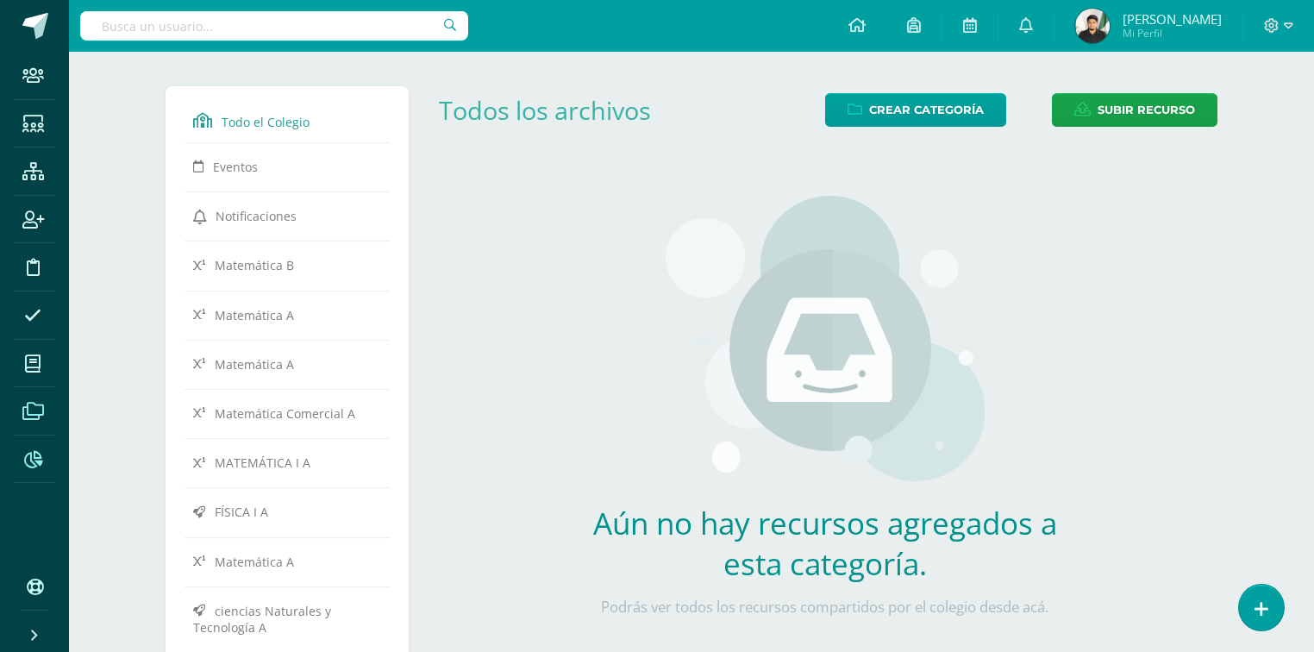
click at [41, 458] on icon at bounding box center [33, 459] width 18 height 17
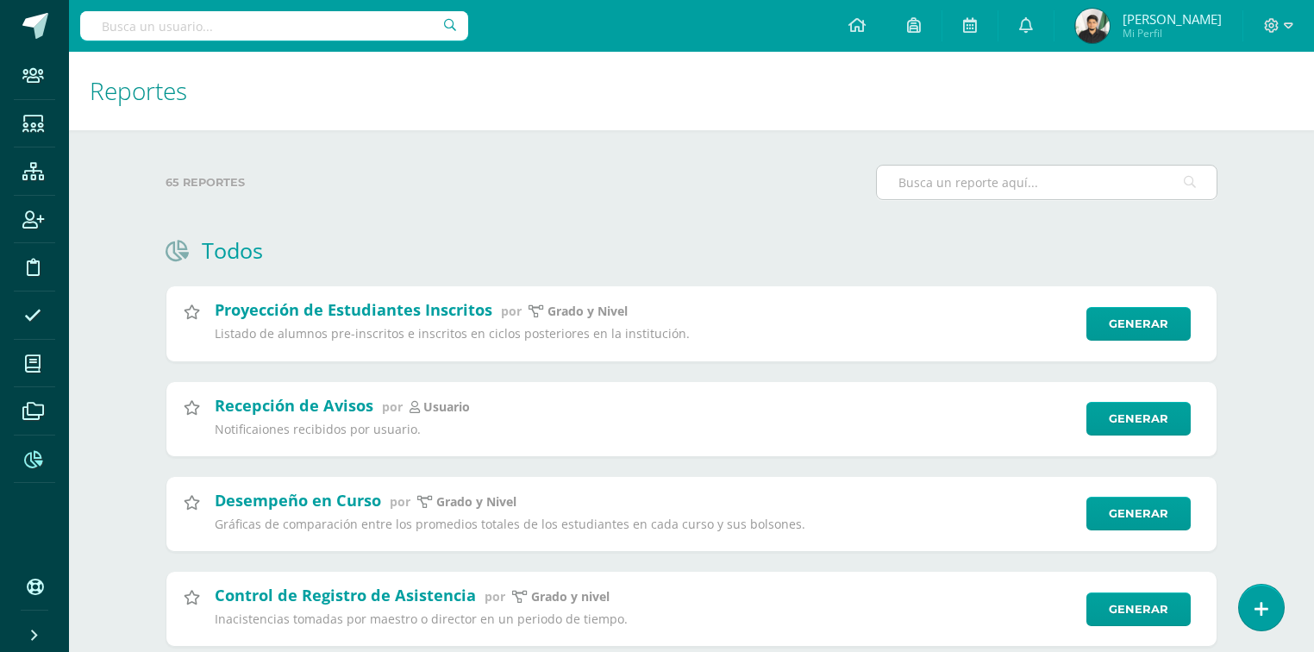
click at [923, 184] on input "text" at bounding box center [1047, 183] width 340 height 34
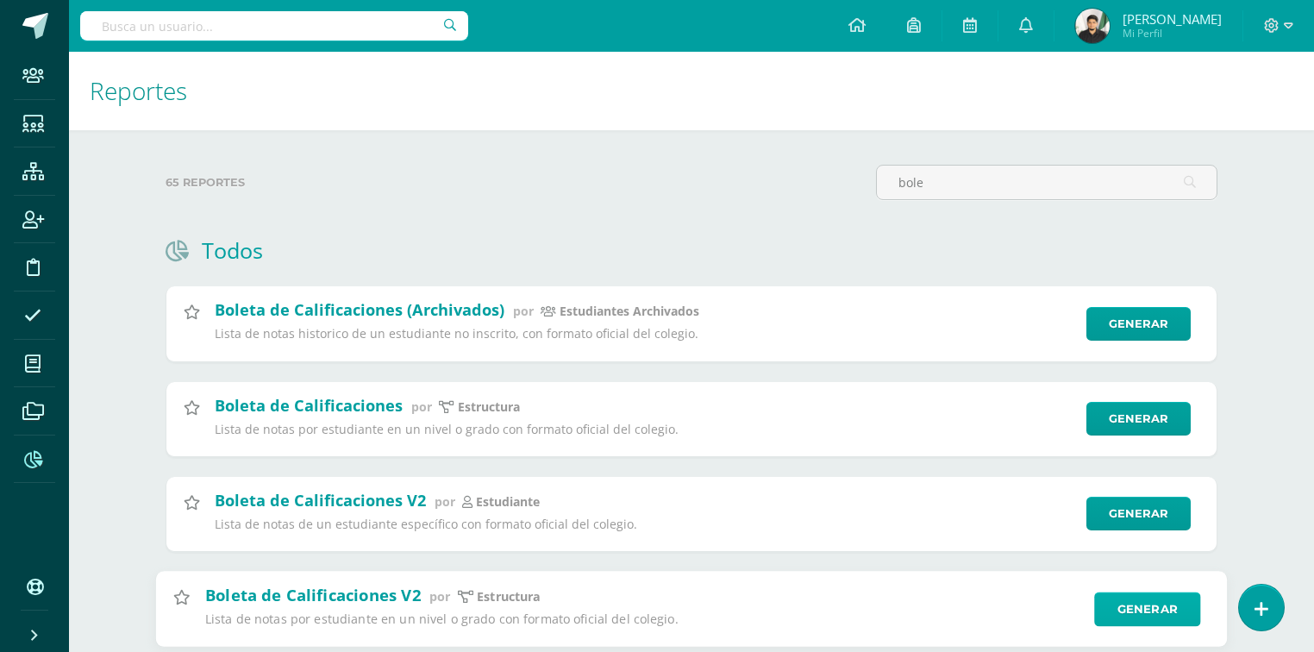
type input "bole"
click at [1112, 597] on link "Generar" at bounding box center [1147, 609] width 106 height 34
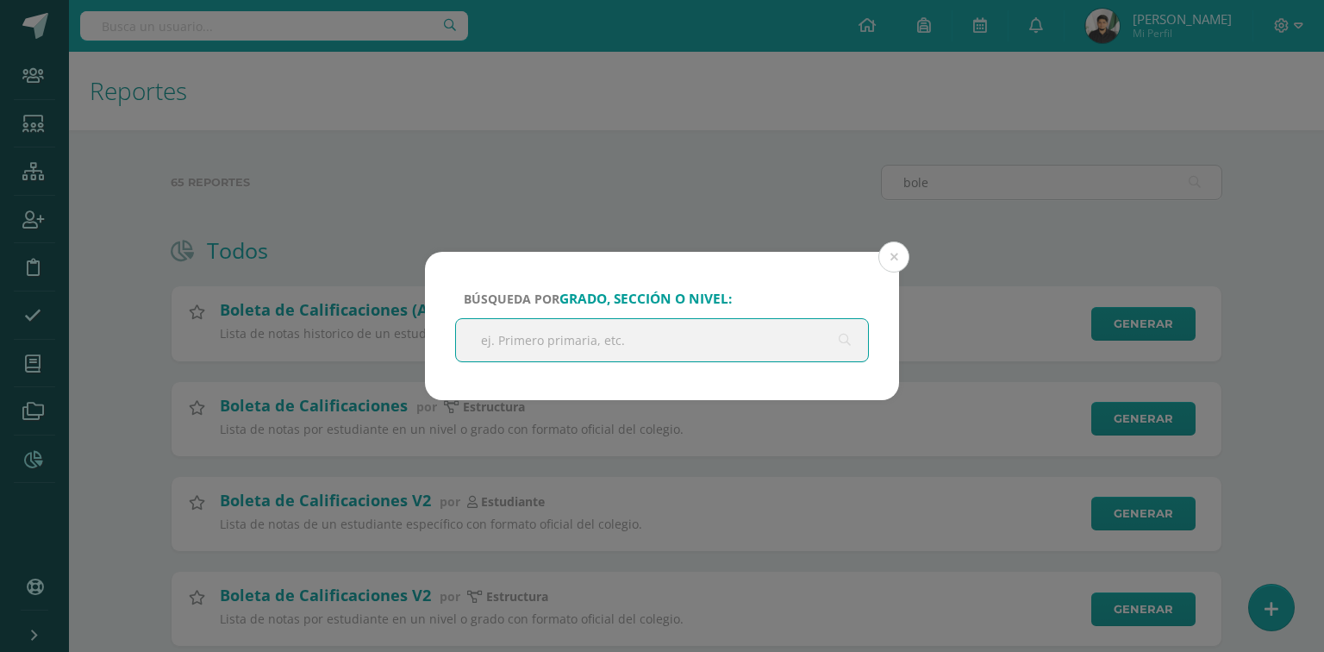
click at [614, 347] on input "text" at bounding box center [662, 340] width 412 height 42
type input "sec."
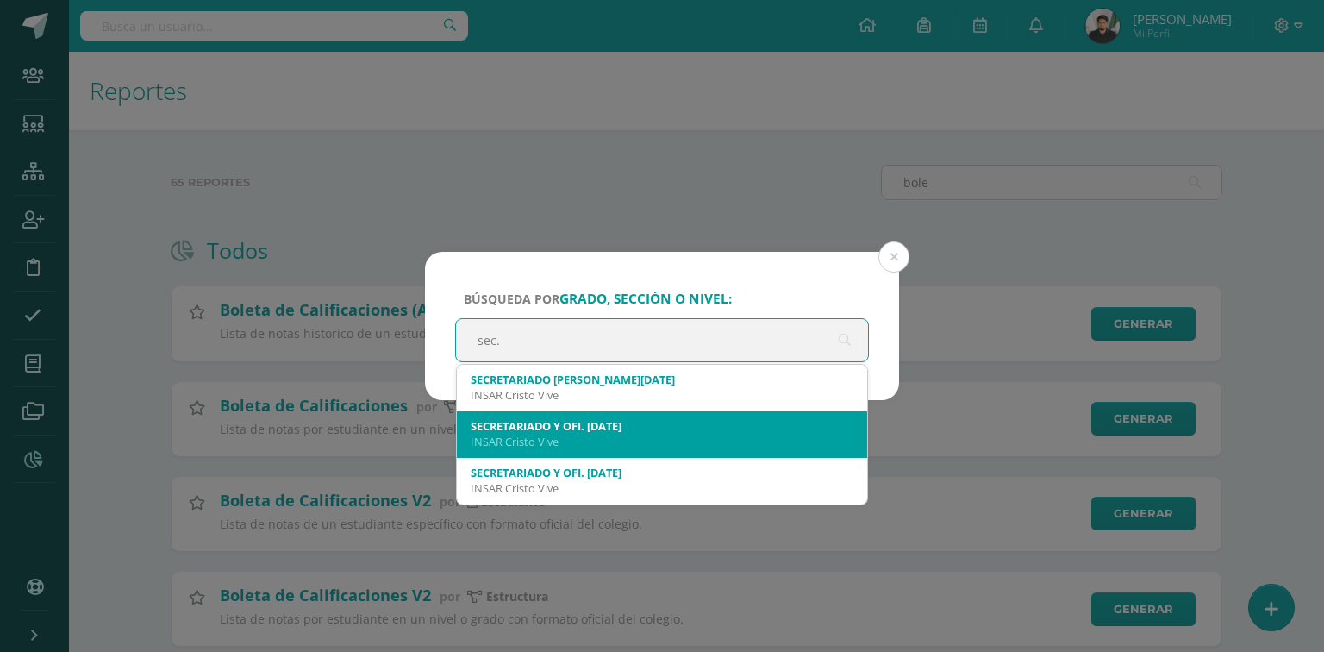
click at [583, 421] on div "SECRETARIADO Y OFI. DOMINGO" at bounding box center [662, 426] width 383 height 16
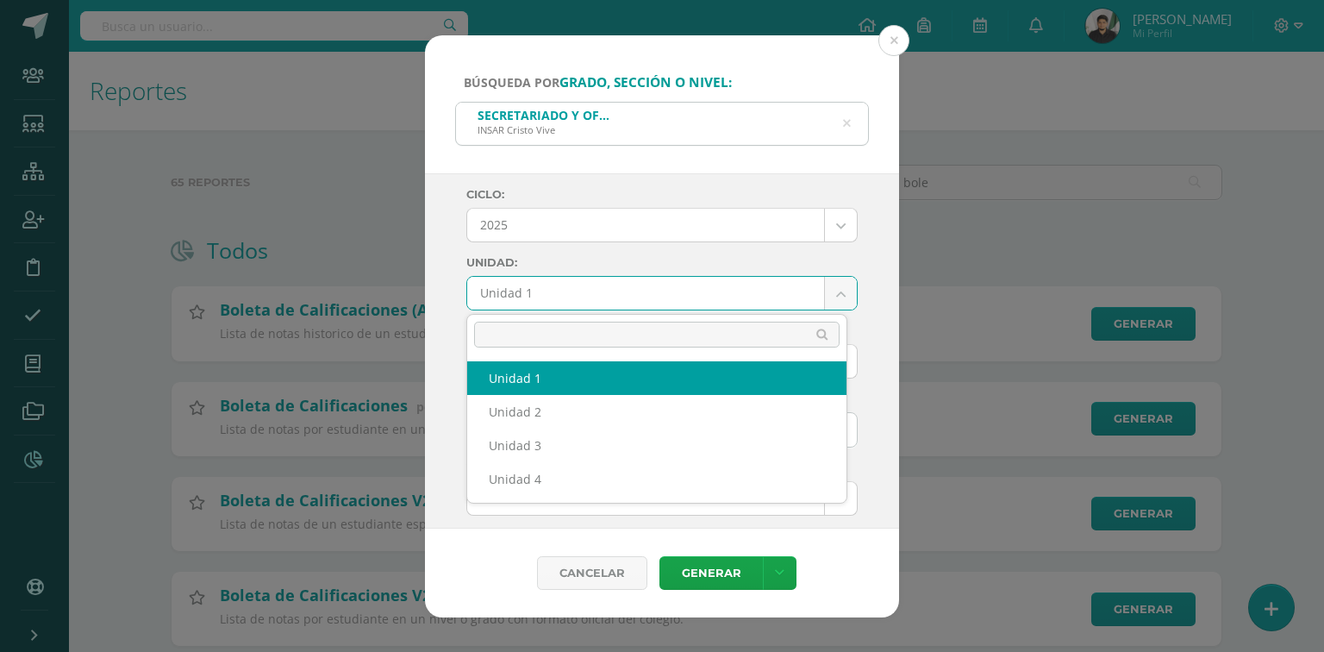
drag, startPoint x: 821, startPoint y: 292, endPoint x: 799, endPoint y: 298, distance: 22.4
click at [821, 292] on body "Búsqueda por grado, sección o nivel: SECRETARIADO Y OFI. DOMINGO INSAR Cristo V…" at bounding box center [662, 398] width 1324 height 796
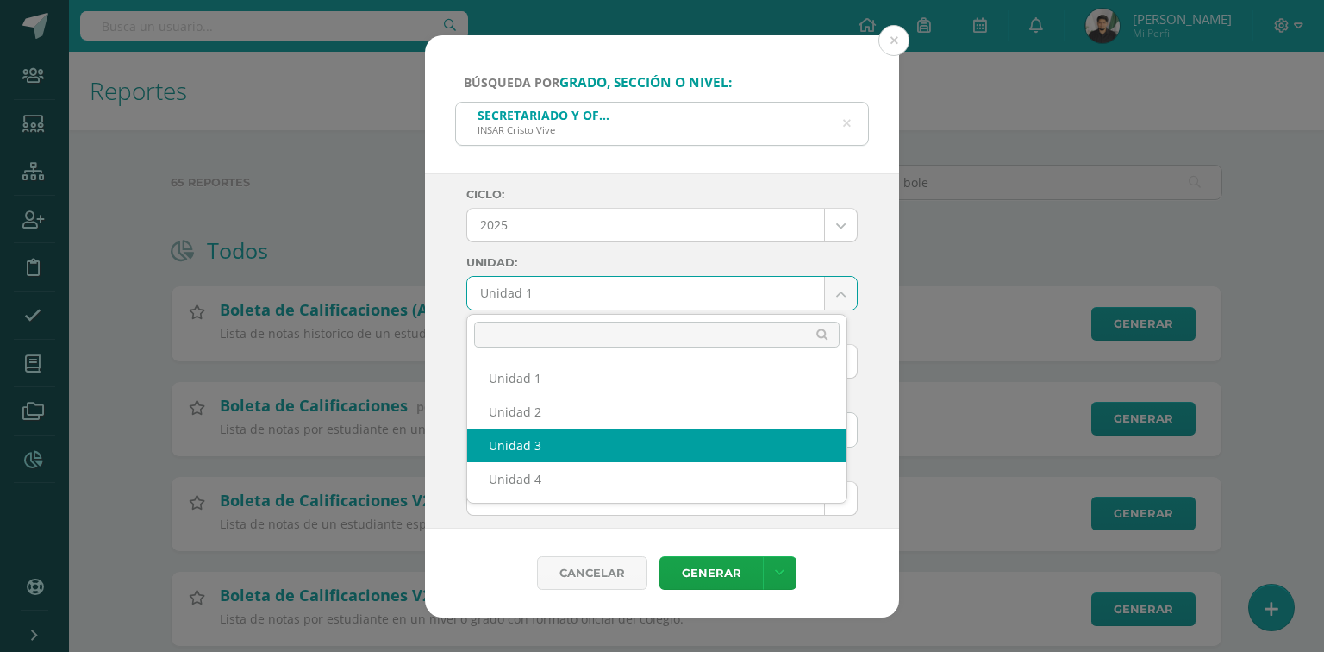
select select "Unidad 3"
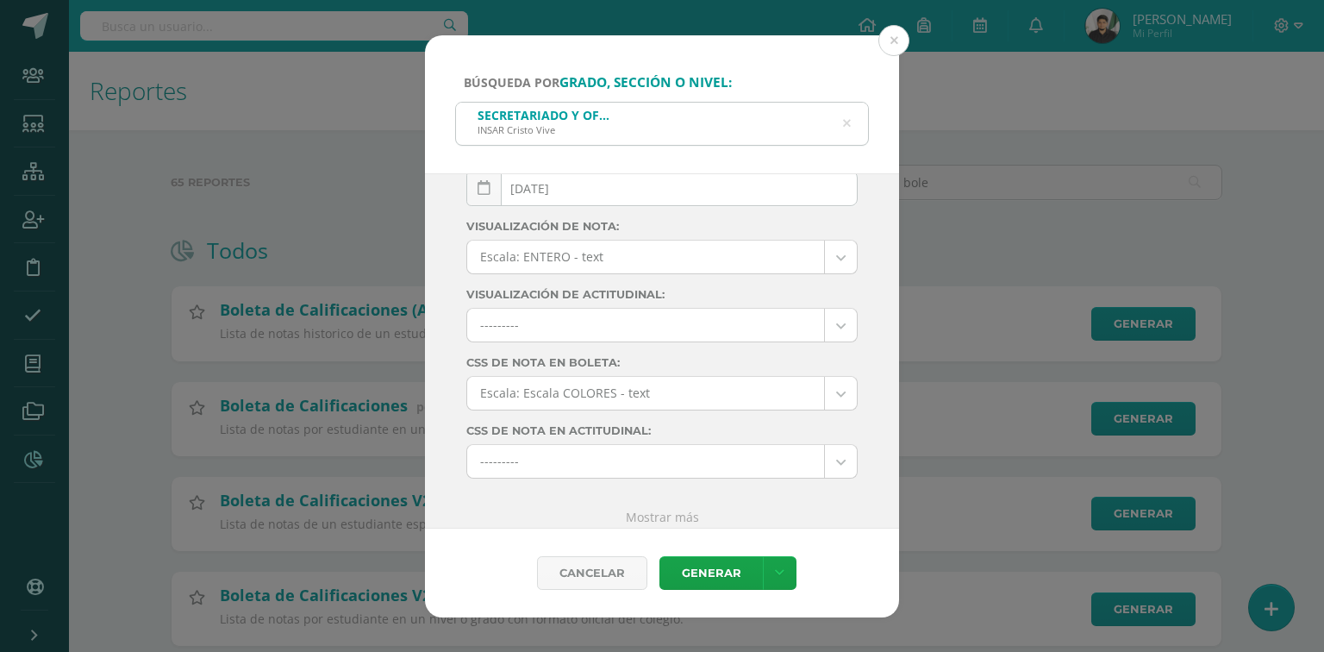
scroll to position [251, 0]
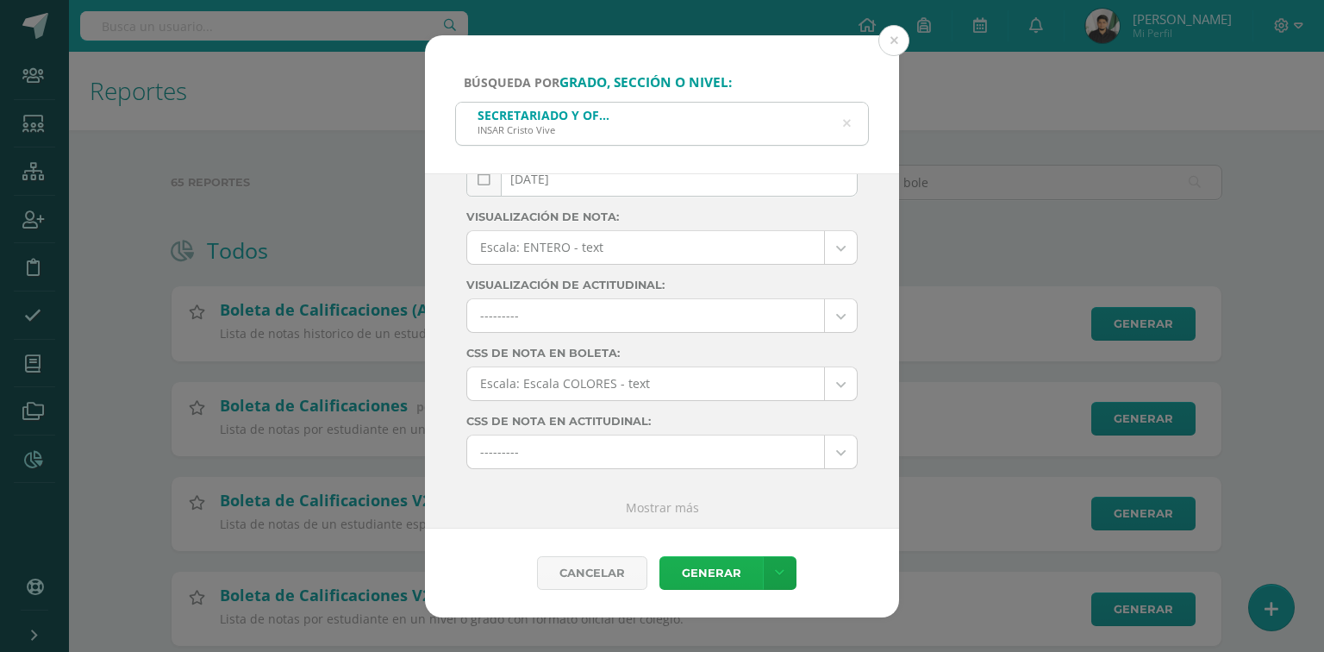
click at [723, 578] on link "Generar" at bounding box center [711, 573] width 103 height 34
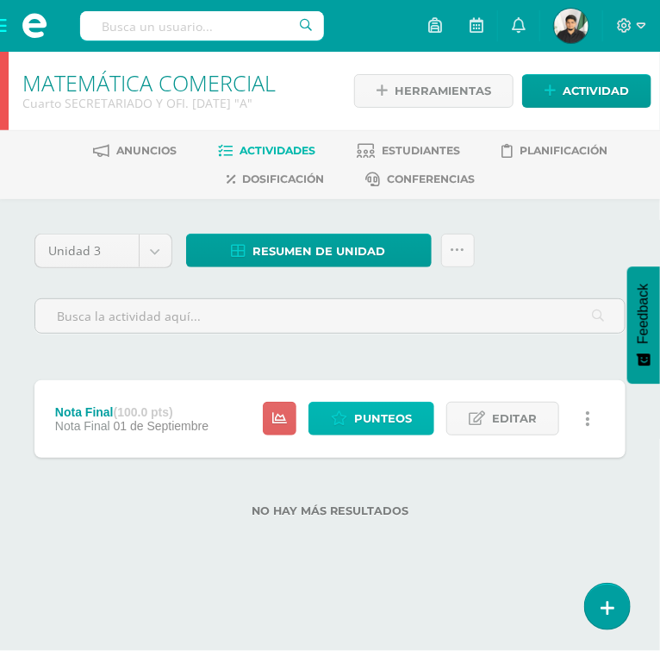
click at [385, 427] on span "Punteos" at bounding box center [383, 419] width 58 height 32
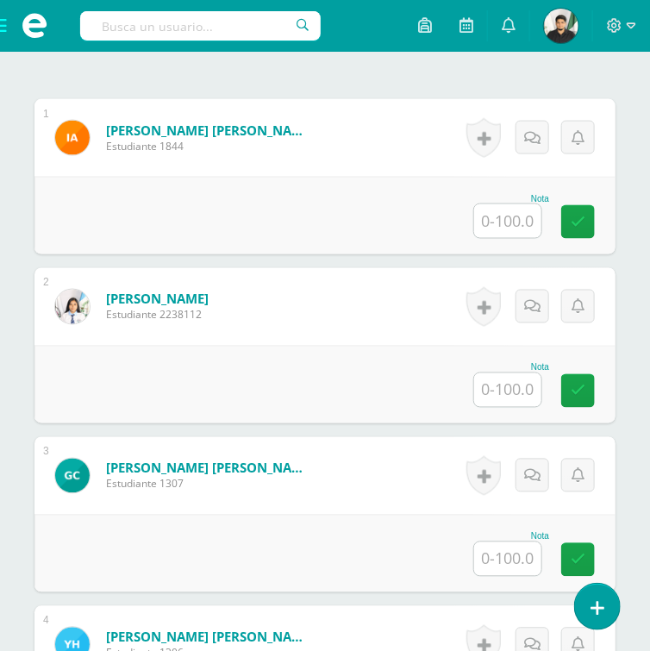
scroll to position [552, 0]
click at [498, 400] on input "text" at bounding box center [507, 390] width 67 height 34
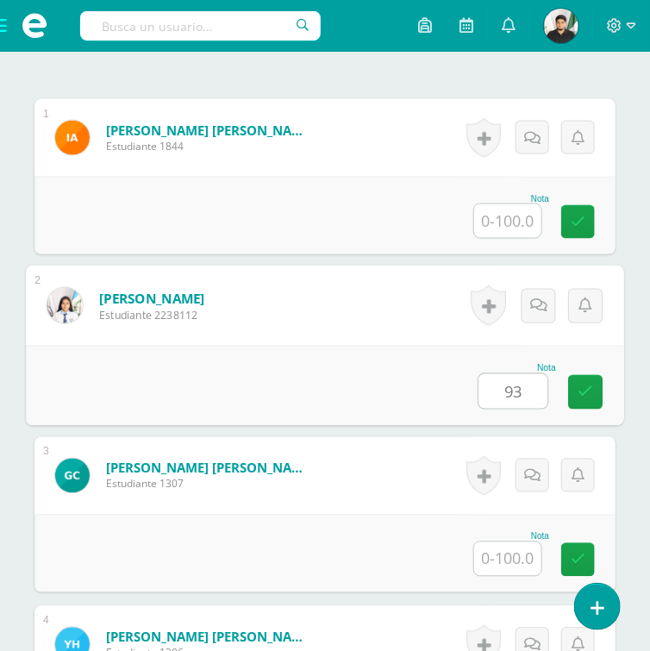
type input "93"
click at [504, 552] on input "text" at bounding box center [507, 559] width 67 height 34
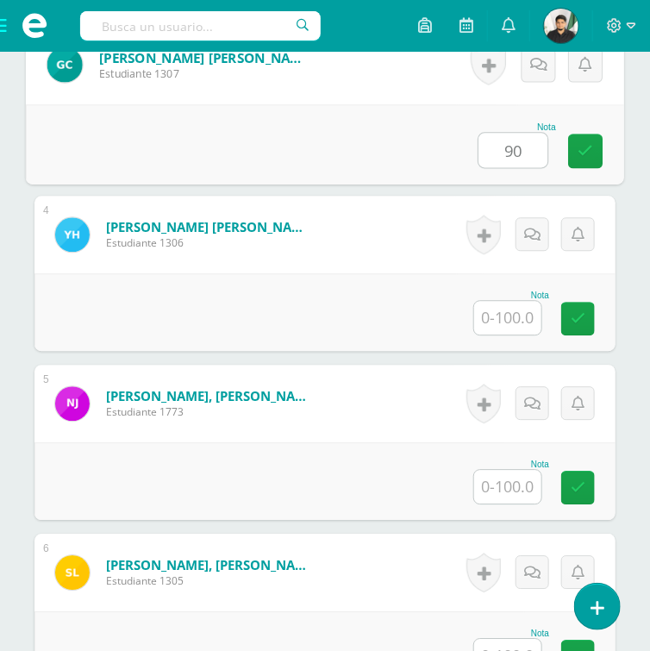
scroll to position [966, 0]
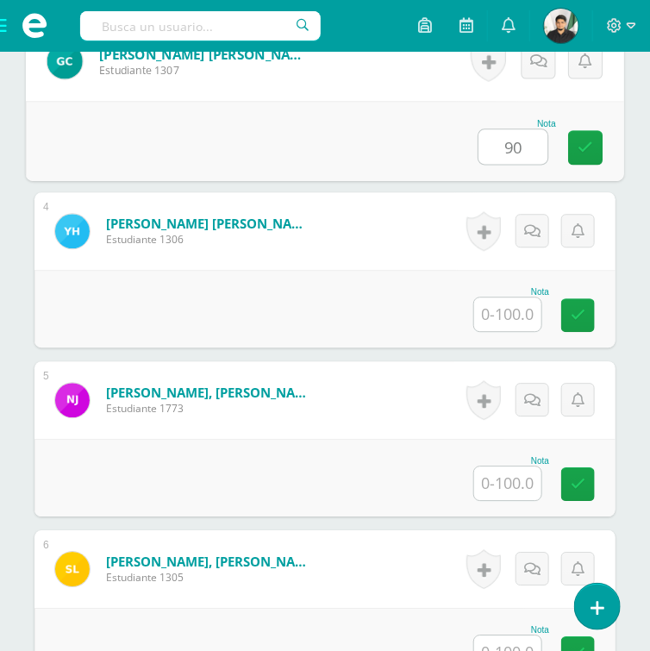
type input "90"
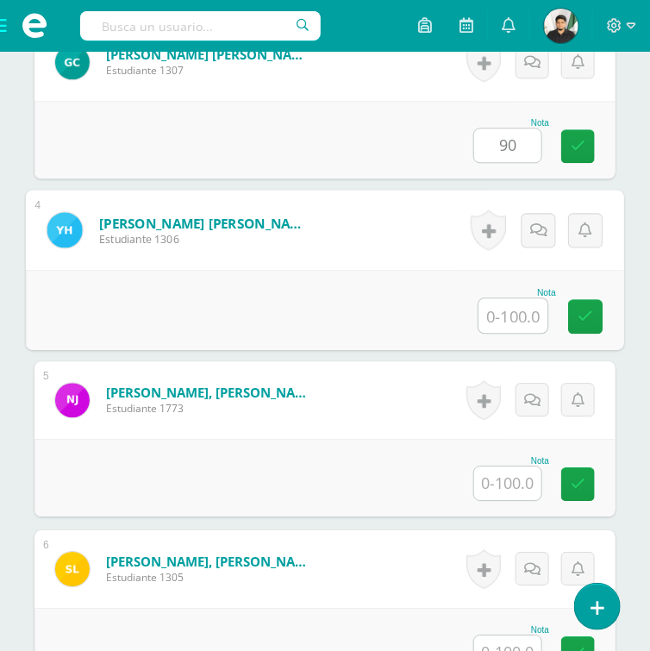
click at [510, 310] on input "text" at bounding box center [513, 315] width 69 height 34
type input "91"
click at [586, 313] on icon at bounding box center [587, 316] width 16 height 15
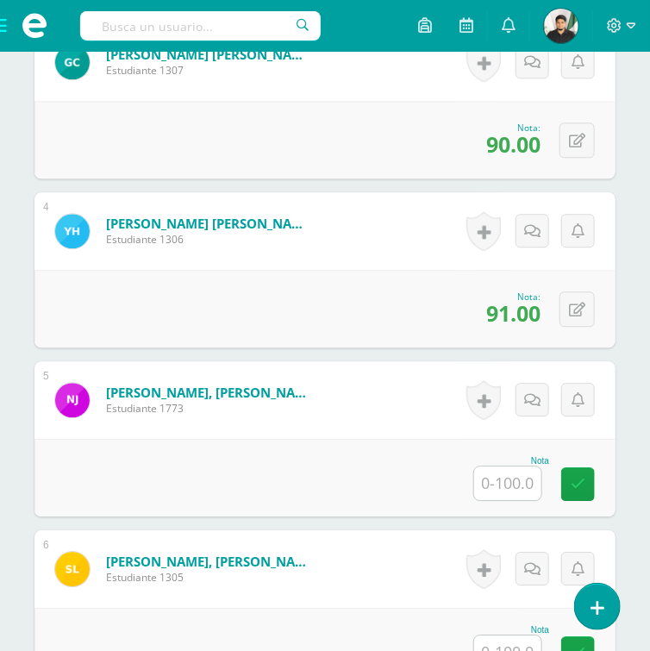
click at [500, 483] on input "text" at bounding box center [507, 483] width 67 height 34
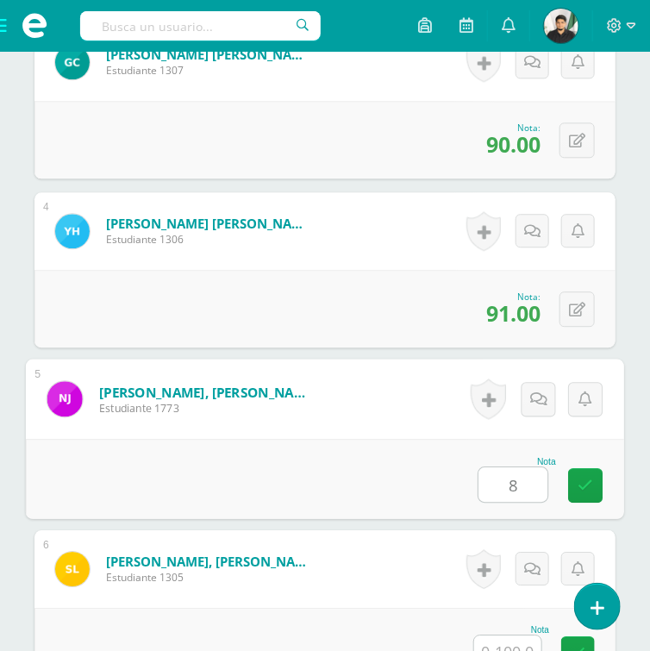
type input "89"
click at [586, 478] on icon at bounding box center [587, 485] width 16 height 15
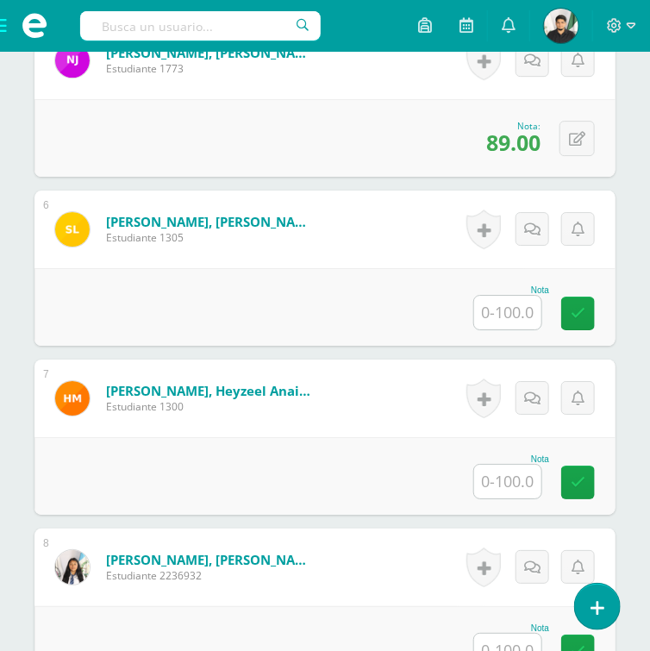
scroll to position [1311, 0]
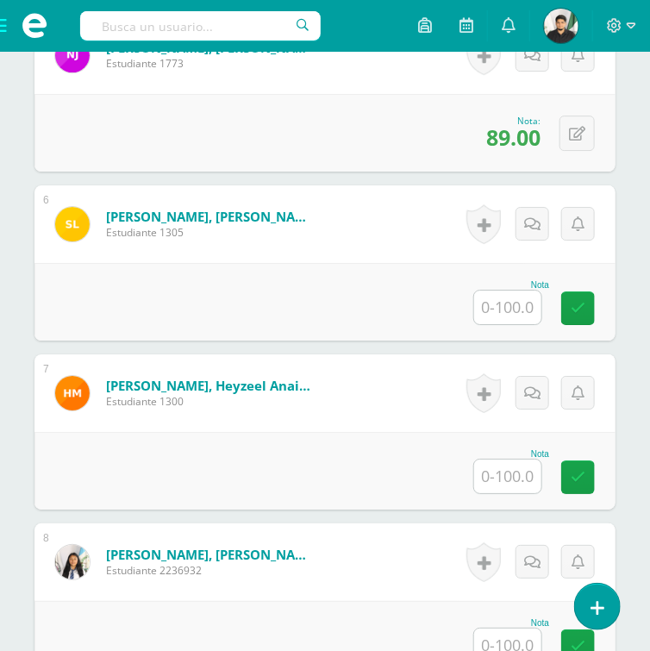
click at [479, 302] on input "text" at bounding box center [507, 308] width 67 height 34
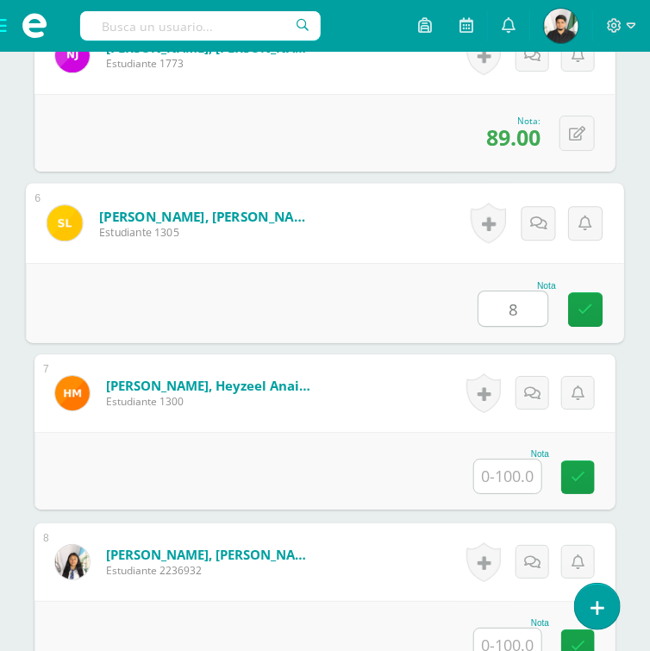
type input "86"
click at [570, 307] on link at bounding box center [585, 309] width 34 height 34
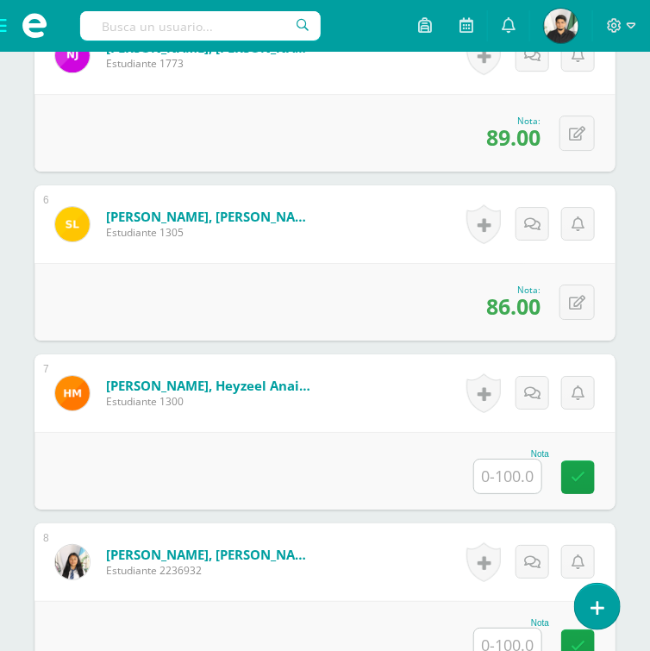
click at [509, 473] on input "text" at bounding box center [507, 477] width 67 height 34
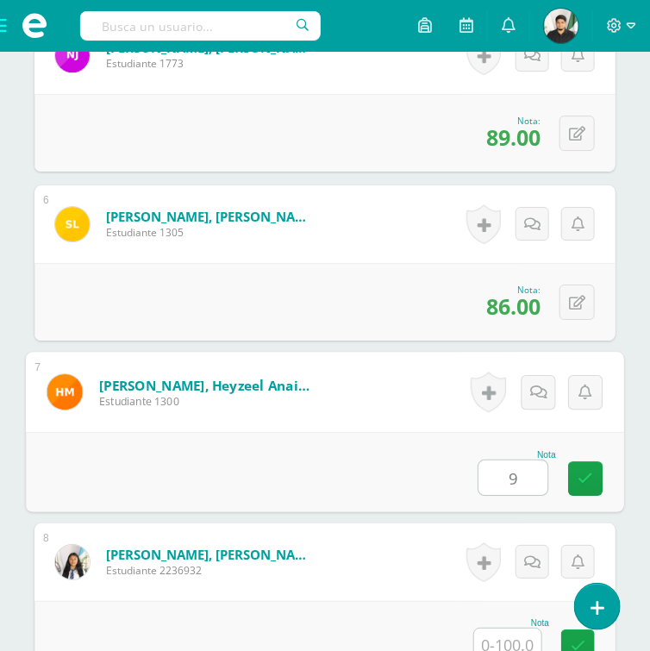
type input "97"
click at [574, 471] on link at bounding box center [585, 478] width 34 height 34
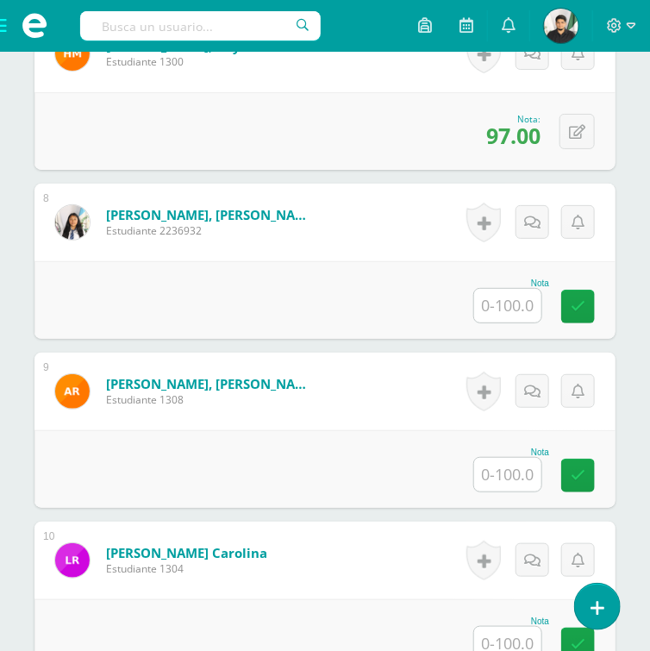
scroll to position [1656, 0]
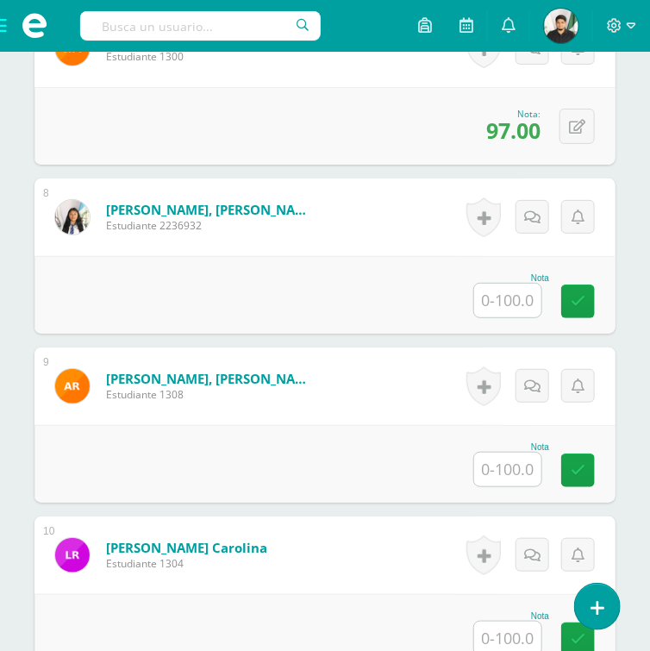
click at [524, 297] on input "text" at bounding box center [507, 301] width 67 height 34
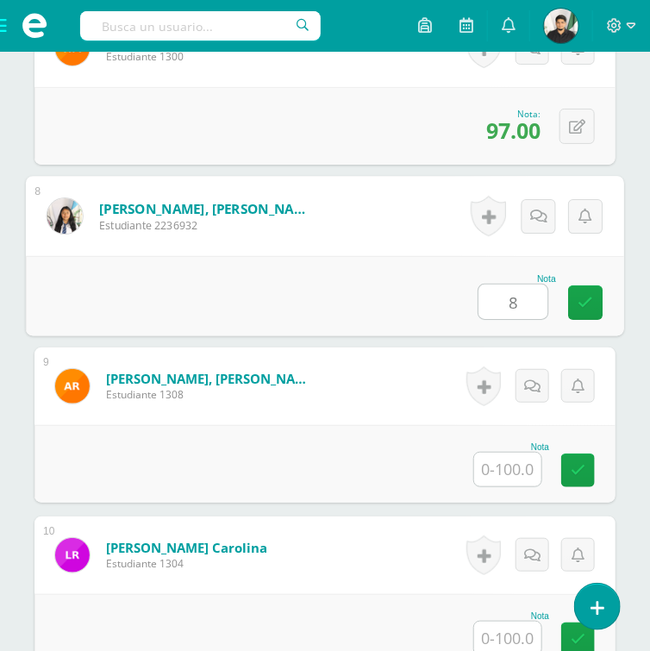
type input "89"
click at [586, 303] on icon at bounding box center [587, 302] width 16 height 15
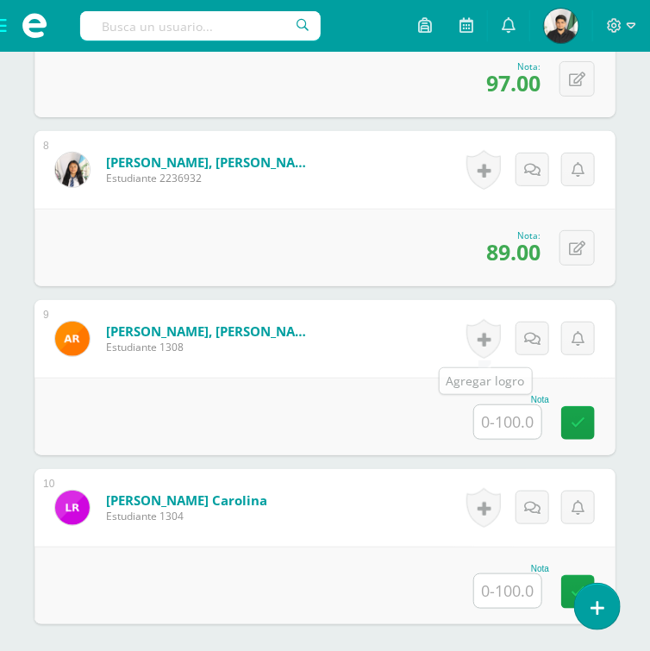
scroll to position [1725, 0]
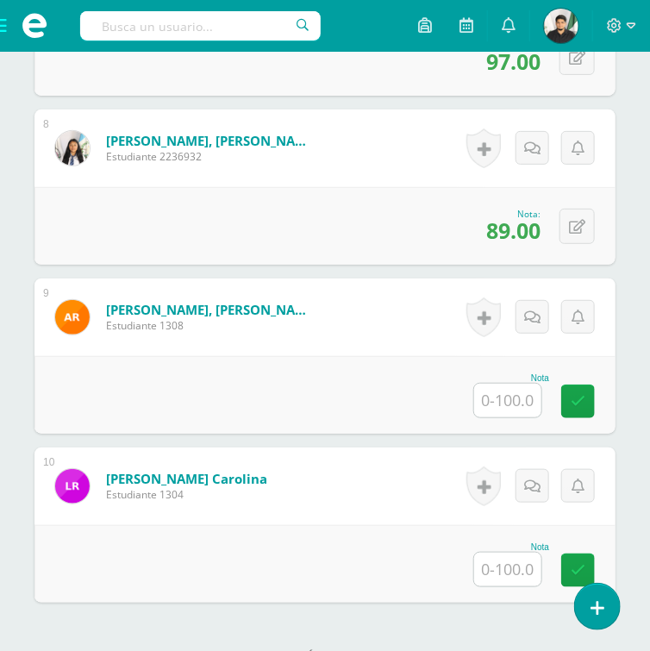
click at [515, 393] on input "text" at bounding box center [507, 401] width 67 height 34
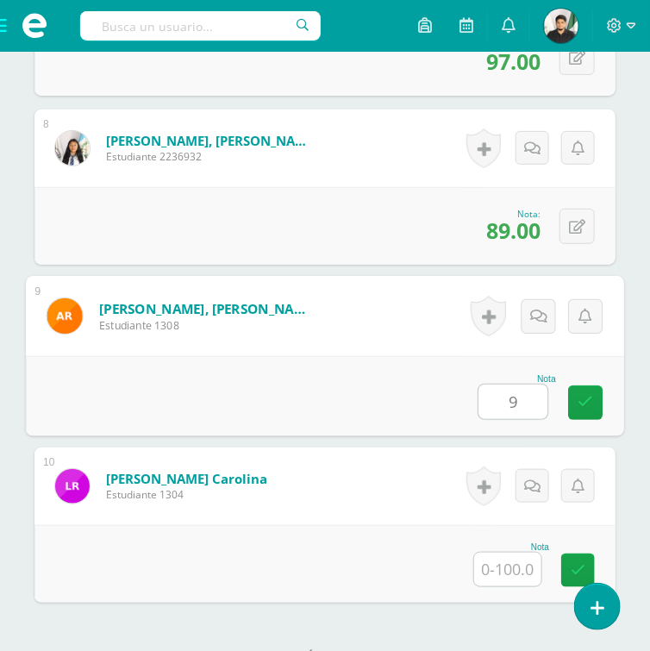
type input "95"
click at [590, 397] on icon at bounding box center [587, 402] width 16 height 15
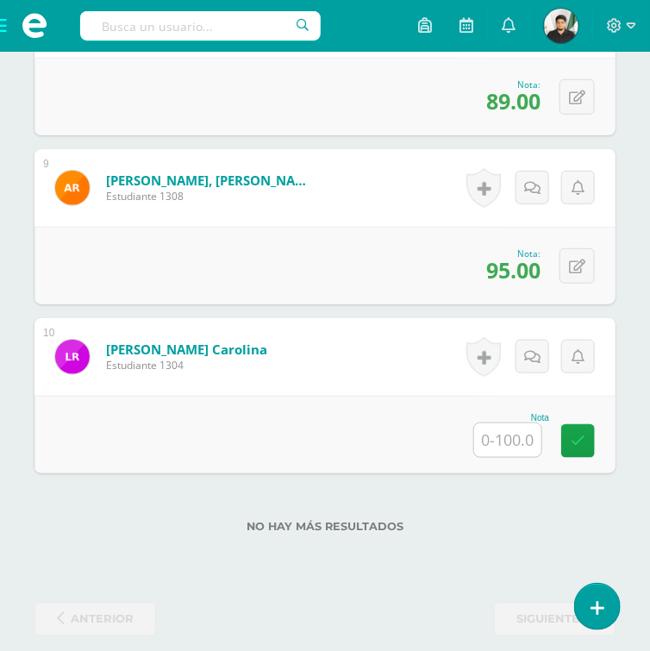
scroll to position [1862, 0]
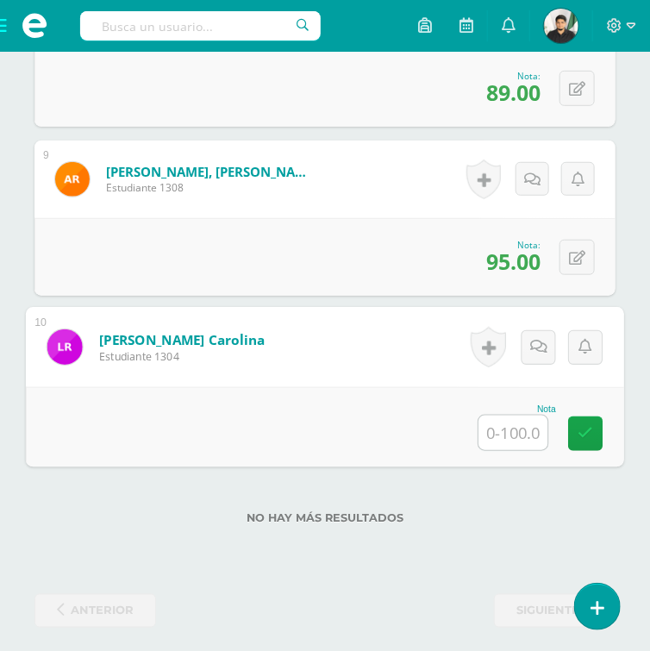
click at [504, 427] on input "text" at bounding box center [513, 433] width 69 height 34
type input "90"
click at [591, 426] on icon at bounding box center [587, 433] width 16 height 15
